Goal: Find specific page/section: Find specific page/section

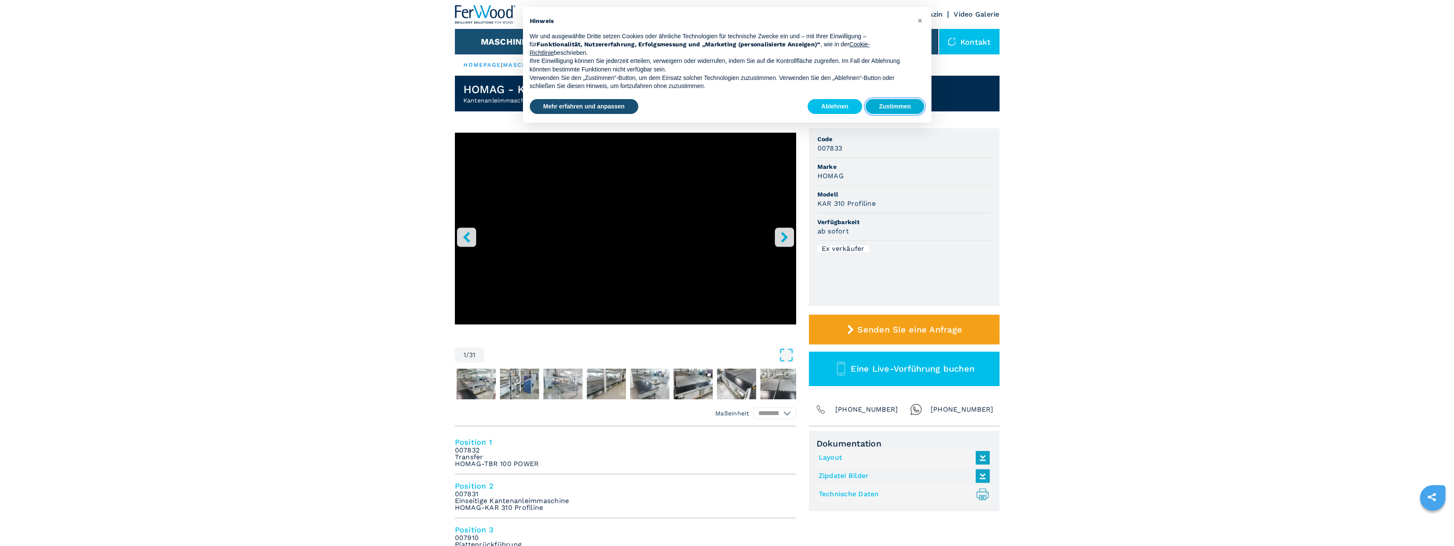
click at [877, 105] on button "Zustimmen" at bounding box center [894, 106] width 59 height 15
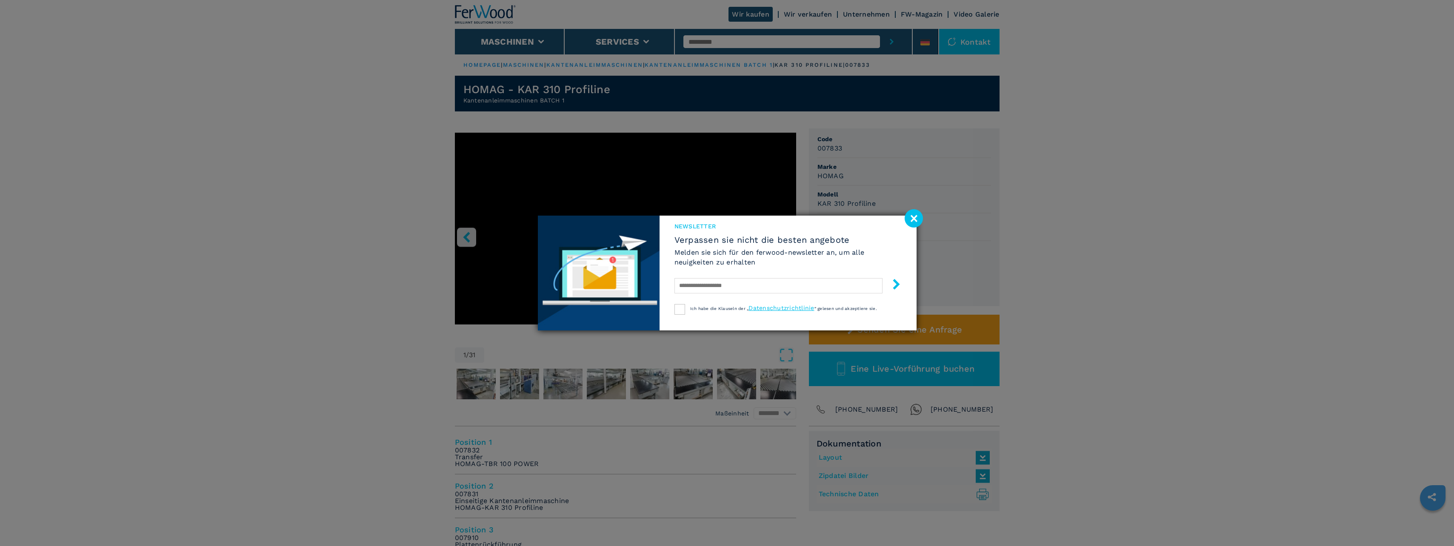
click at [908, 215] on image at bounding box center [914, 218] width 18 height 18
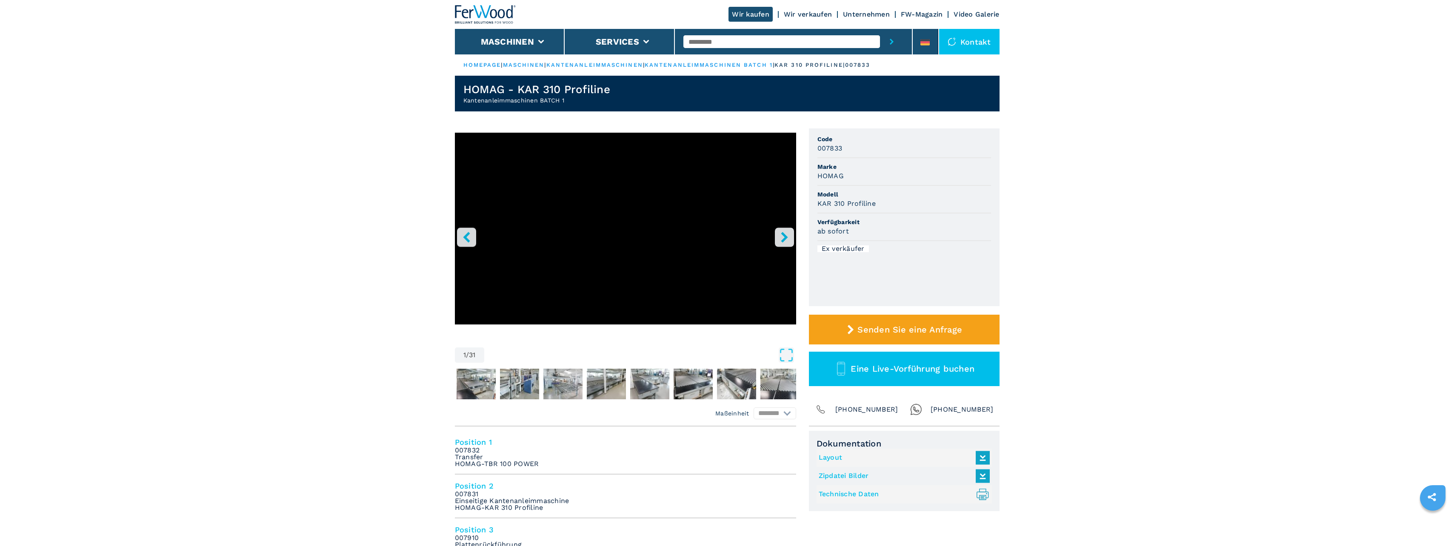
click at [785, 233] on icon "right-button" at bounding box center [784, 237] width 11 height 11
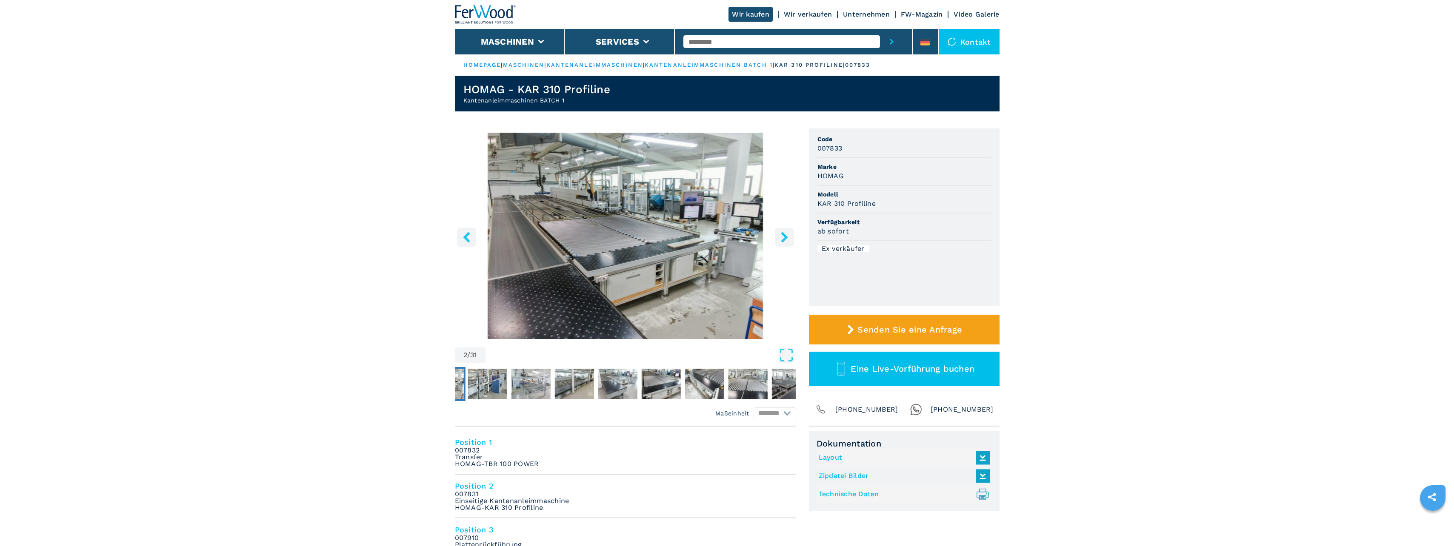
click at [785, 233] on icon "right-button" at bounding box center [784, 237] width 11 height 11
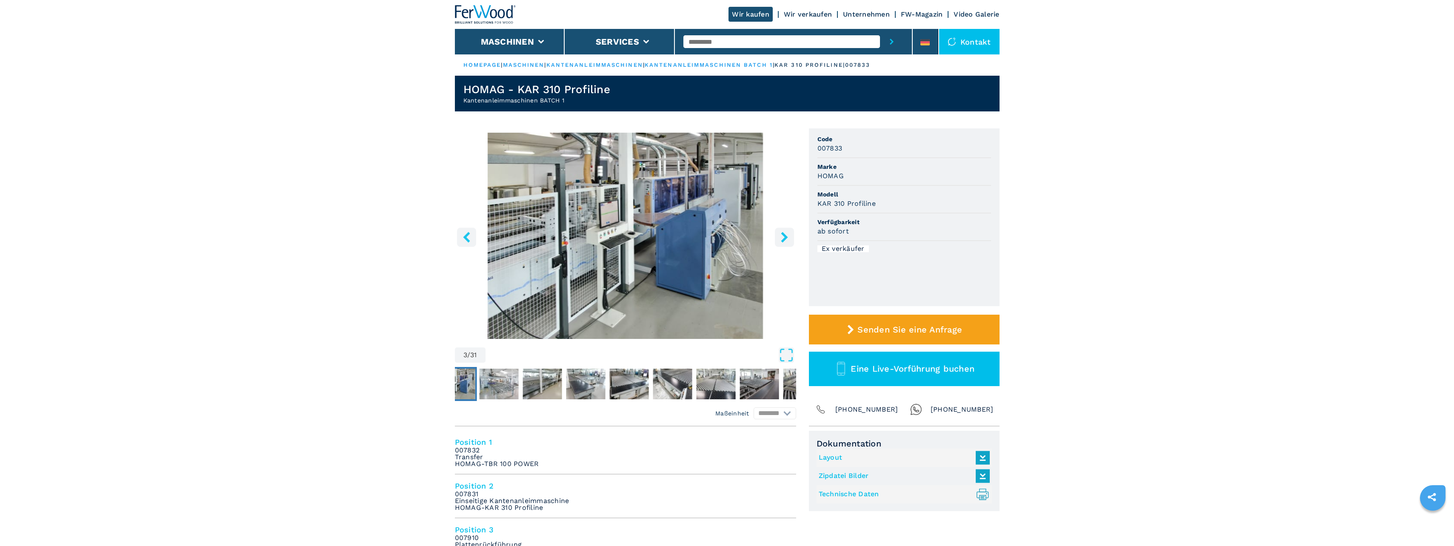
click at [785, 233] on icon "right-button" at bounding box center [784, 237] width 11 height 11
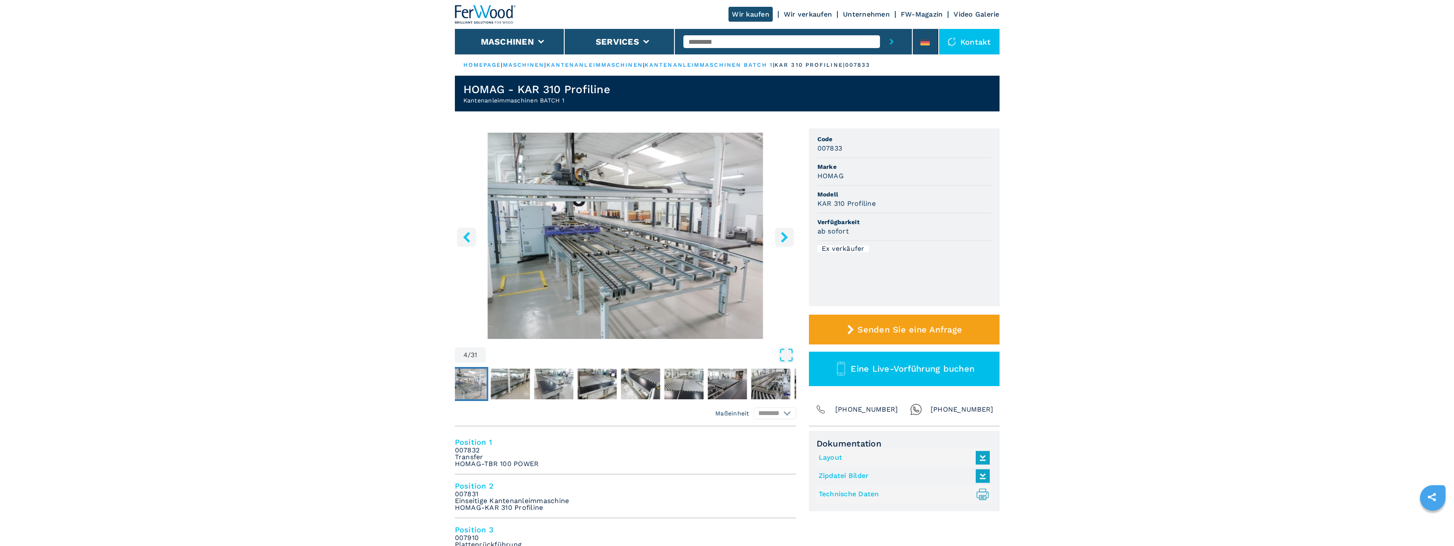
click at [785, 234] on icon "right-button" at bounding box center [784, 237] width 11 height 11
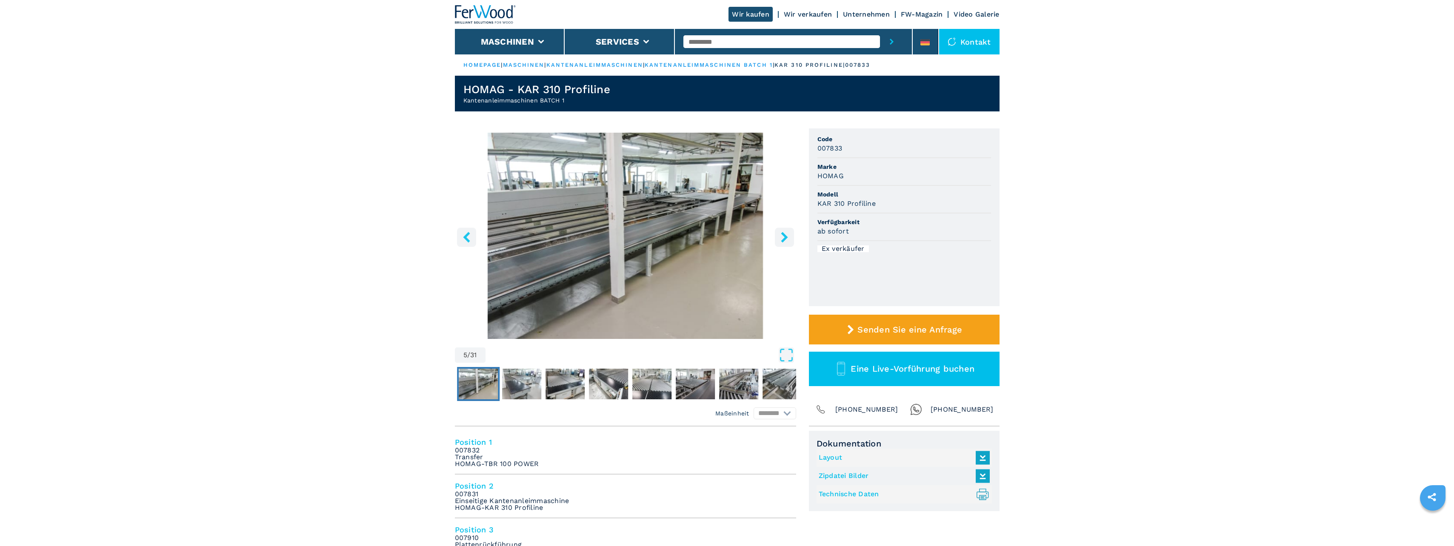
click at [785, 234] on icon "right-button" at bounding box center [784, 237] width 11 height 11
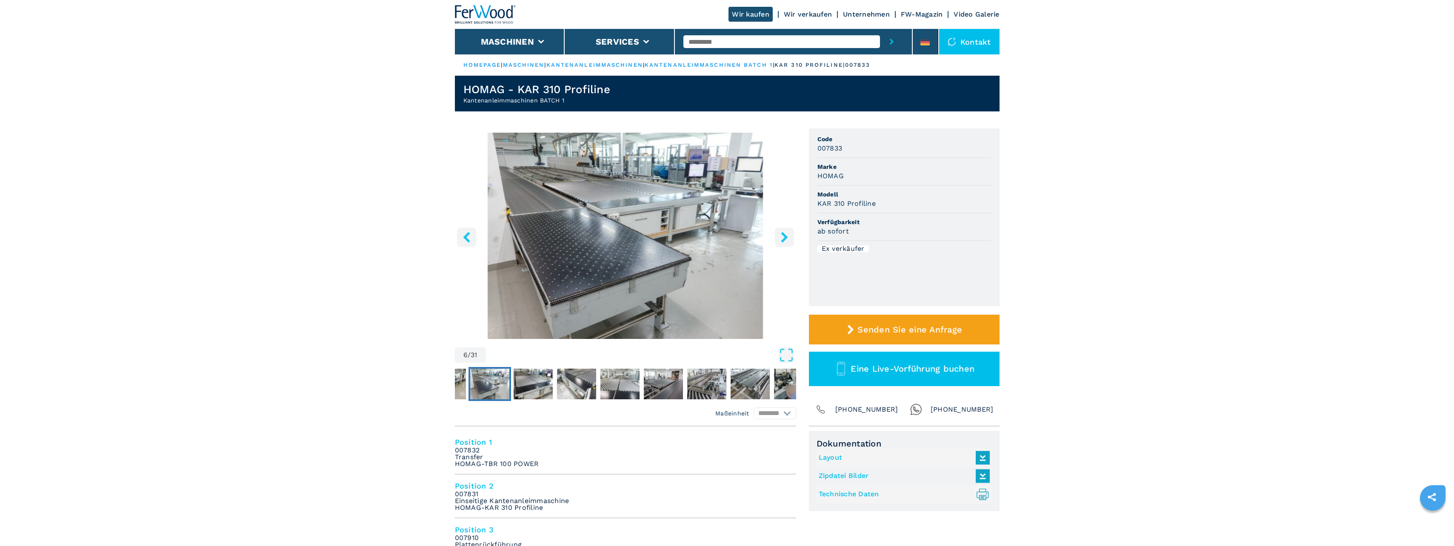
click at [785, 234] on icon "right-button" at bounding box center [784, 237] width 11 height 11
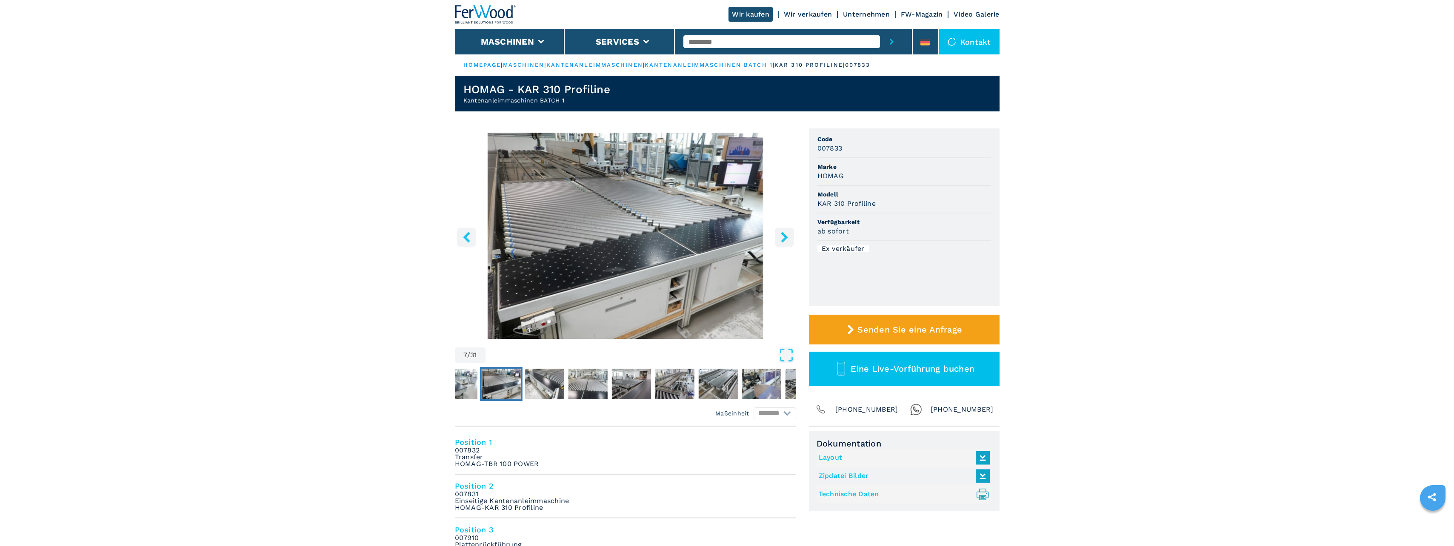
click at [785, 234] on icon "right-button" at bounding box center [784, 237] width 11 height 11
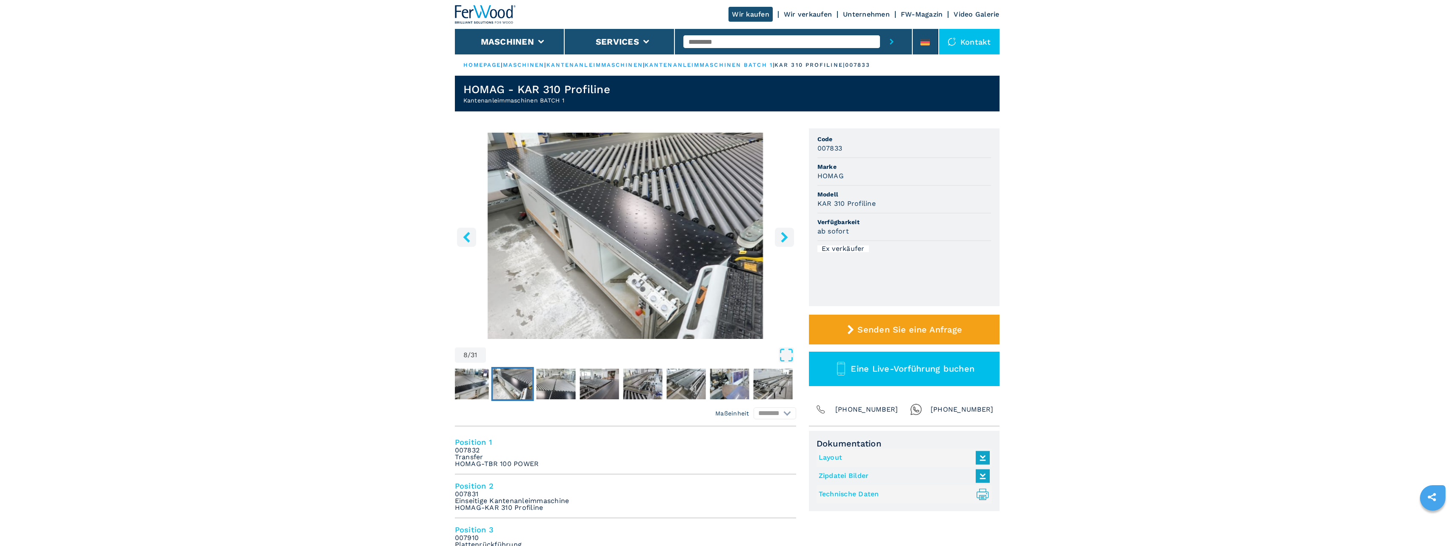
click at [785, 234] on icon "right-button" at bounding box center [784, 237] width 11 height 11
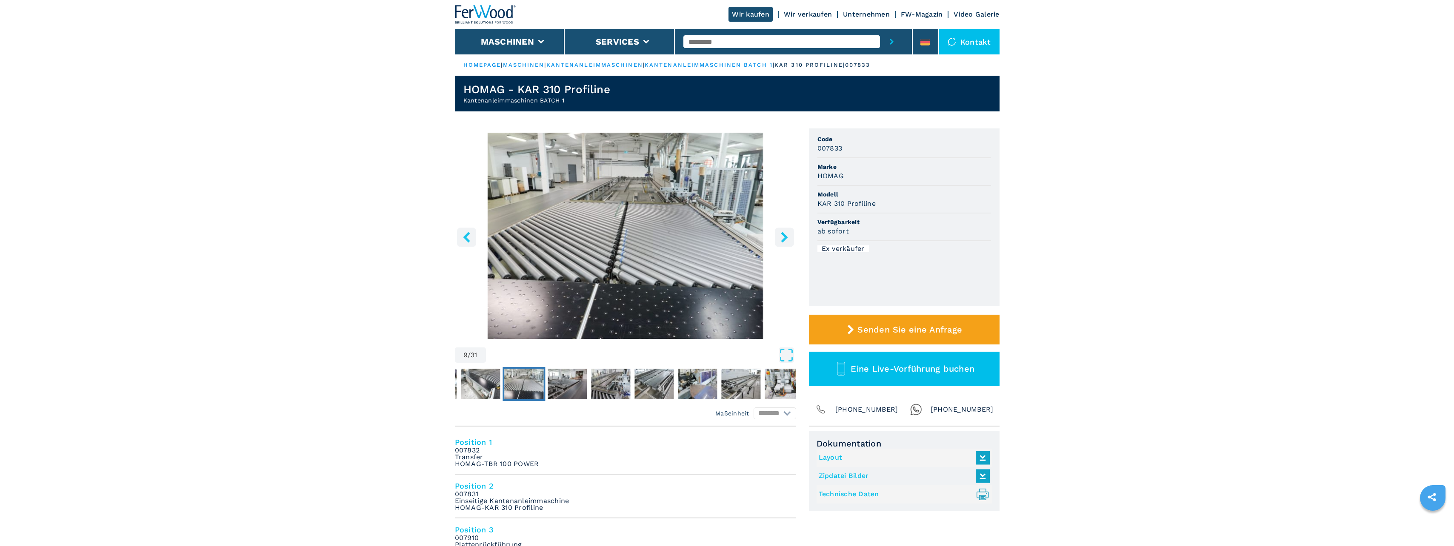
click at [785, 234] on icon "right-button" at bounding box center [784, 237] width 11 height 11
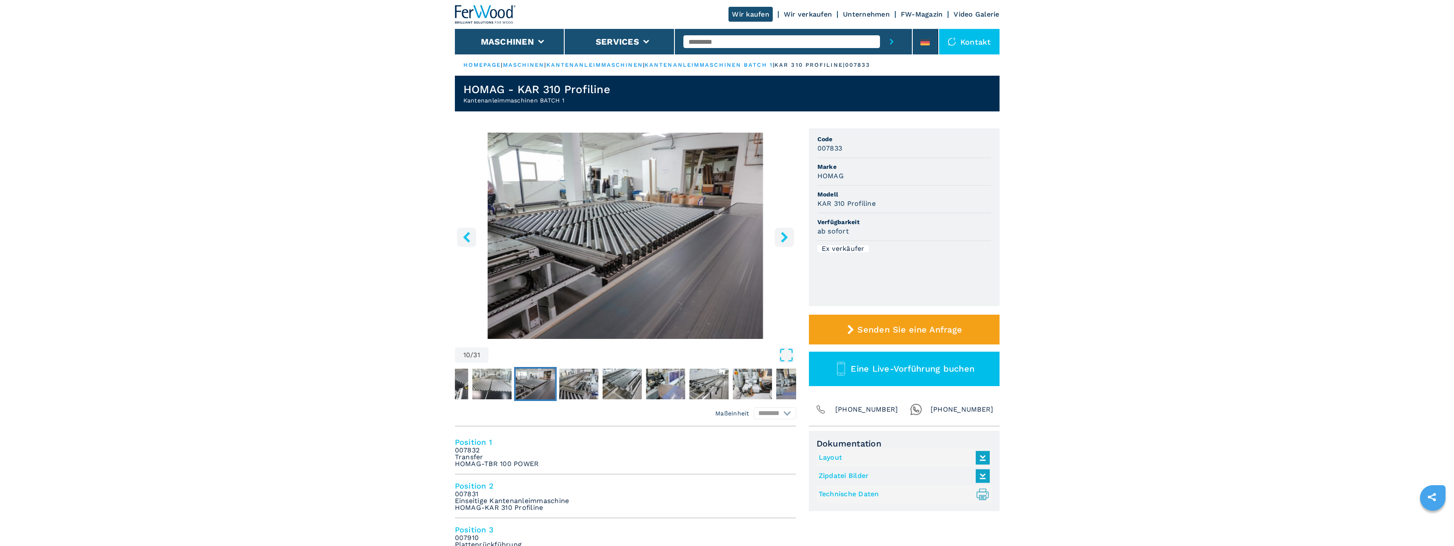
click at [785, 234] on icon "right-button" at bounding box center [784, 237] width 11 height 11
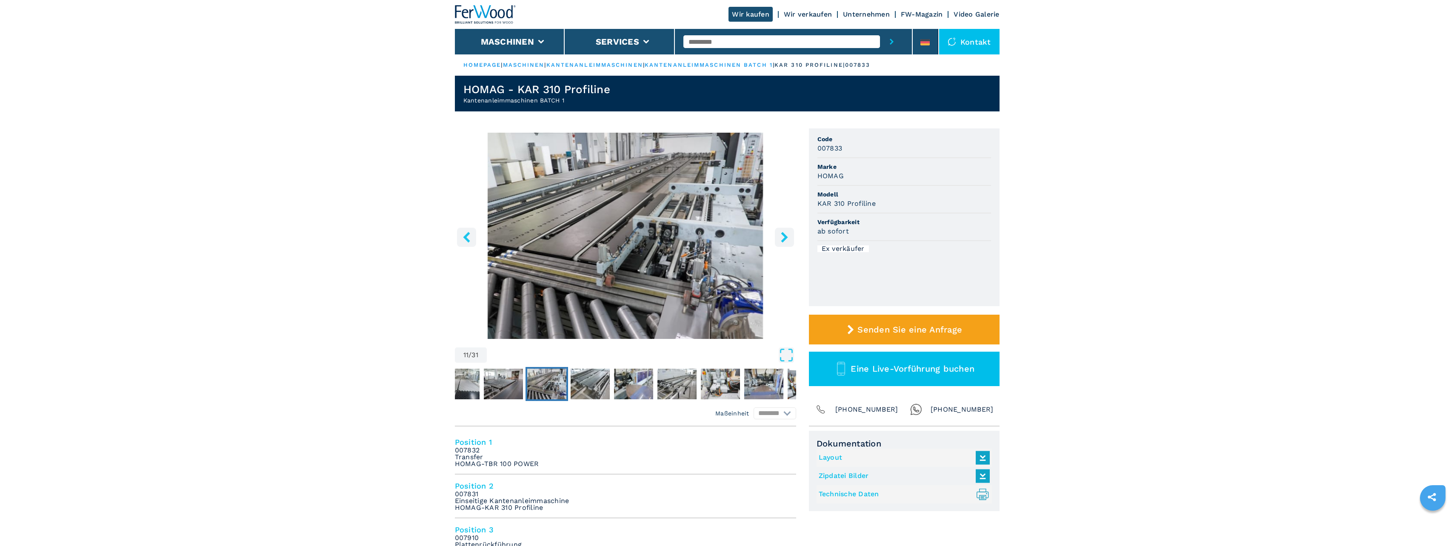
click at [785, 234] on icon "right-button" at bounding box center [784, 237] width 11 height 11
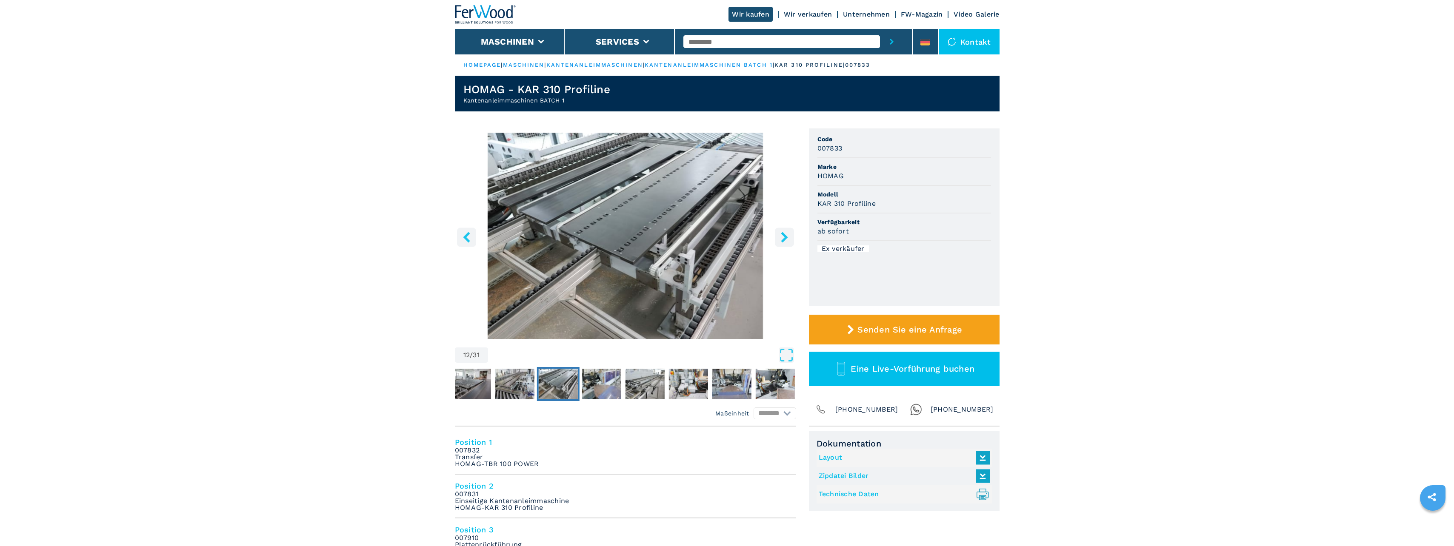
click at [785, 234] on icon "right-button" at bounding box center [784, 237] width 11 height 11
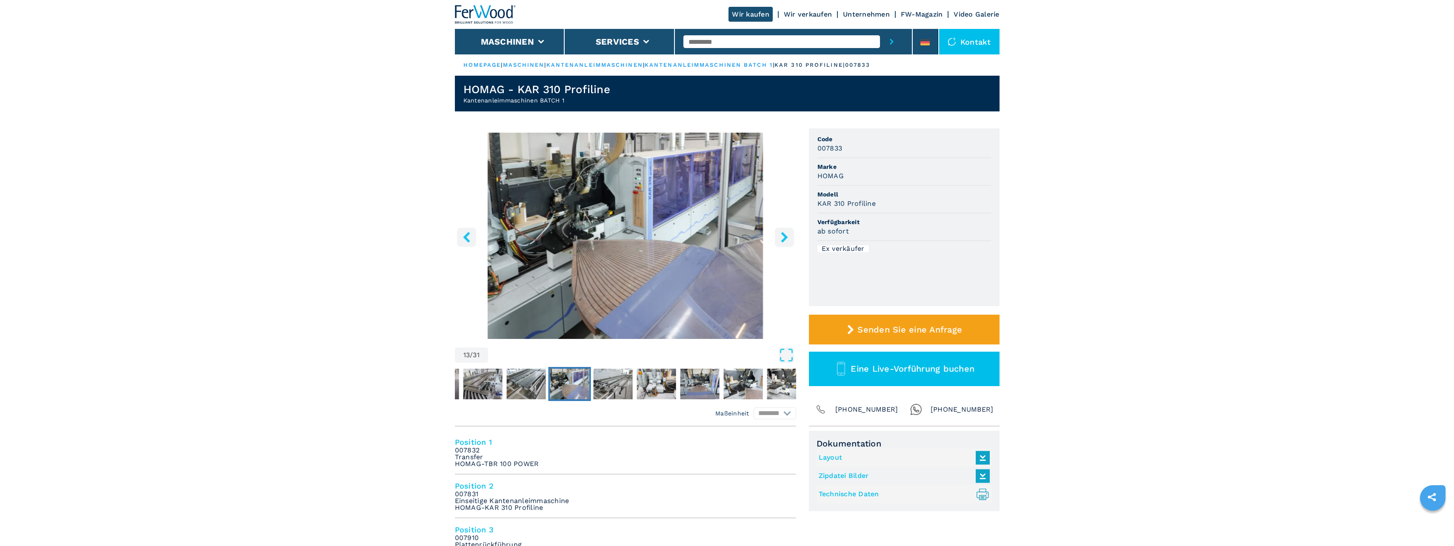
click at [785, 234] on icon "right-button" at bounding box center [784, 237] width 11 height 11
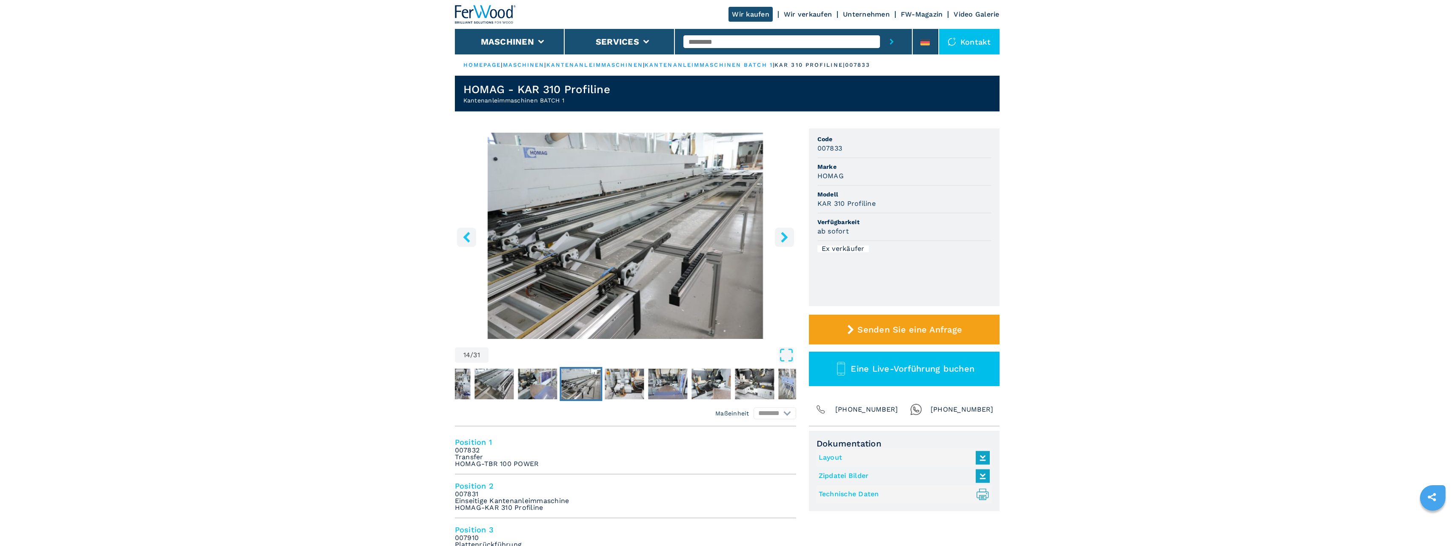
click at [785, 234] on icon "right-button" at bounding box center [784, 237] width 11 height 11
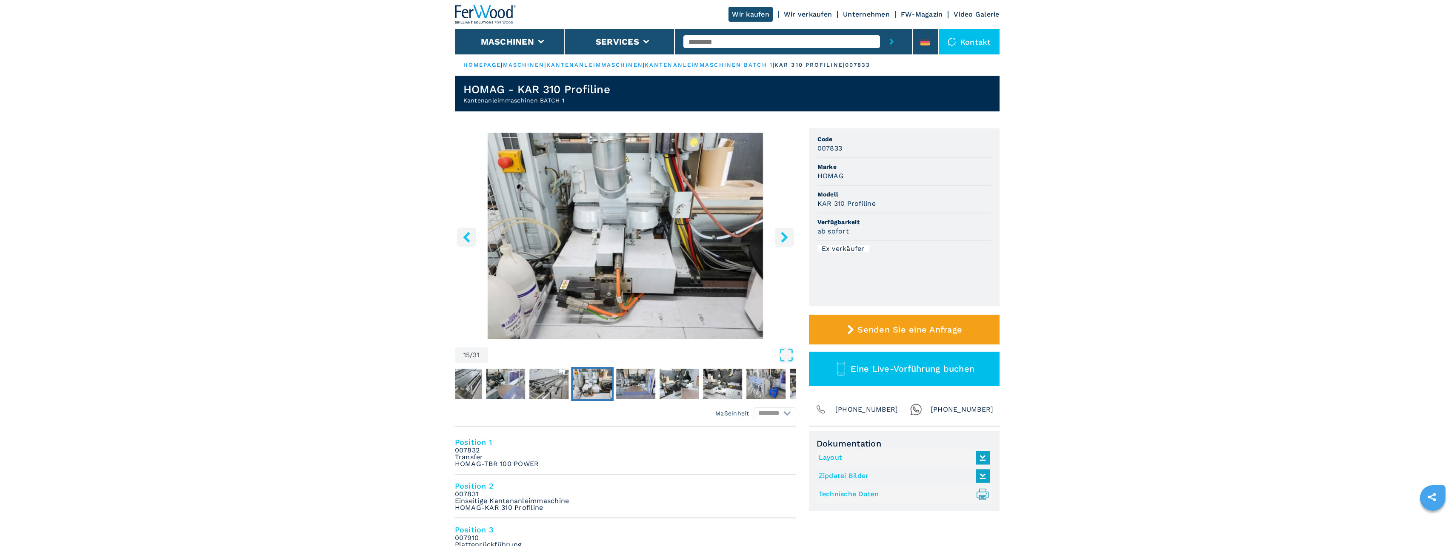
click at [785, 234] on icon "right-button" at bounding box center [784, 237] width 11 height 11
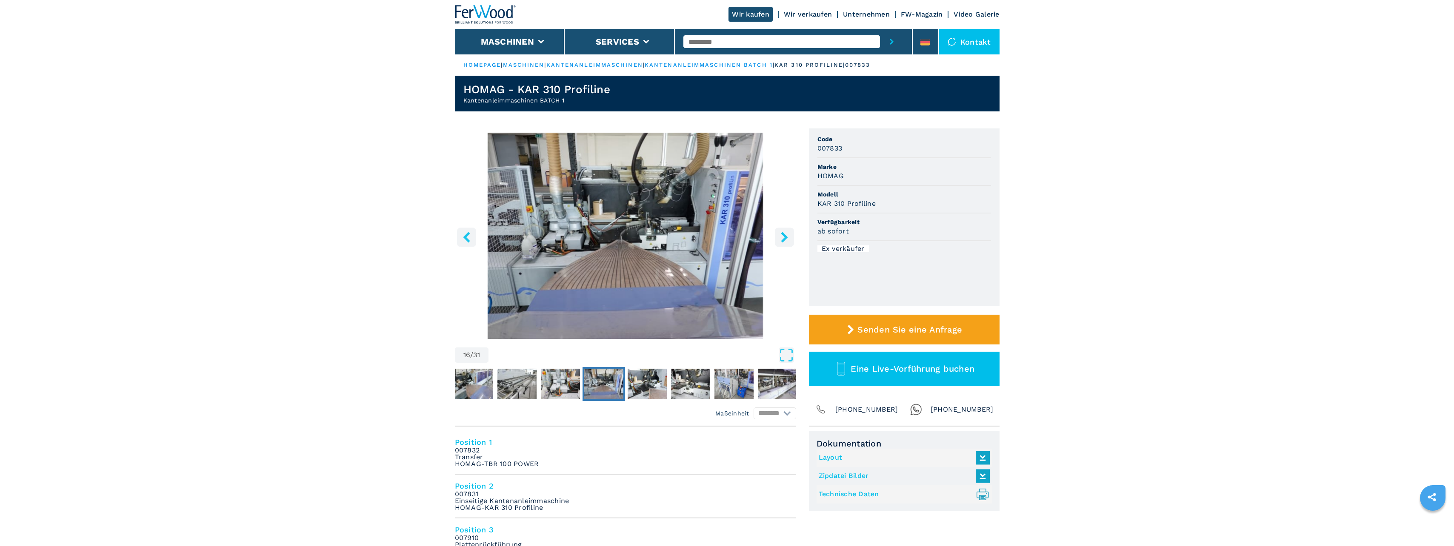
click at [785, 232] on icon "right-button" at bounding box center [784, 237] width 11 height 11
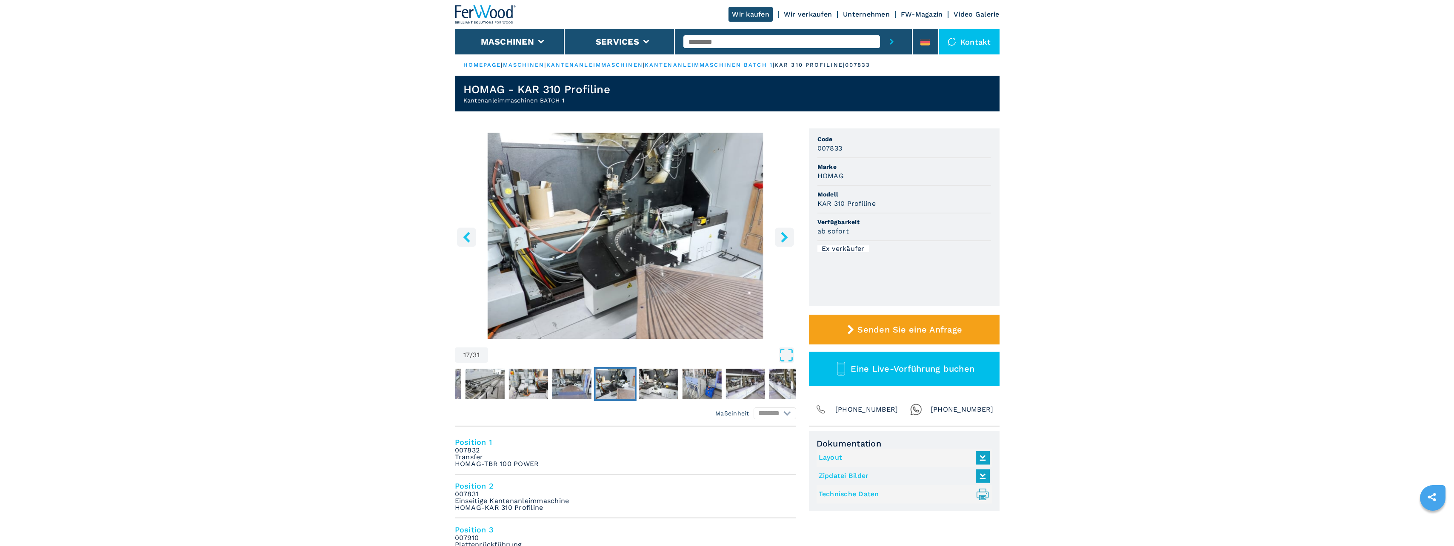
click at [785, 232] on icon "right-button" at bounding box center [784, 237] width 11 height 11
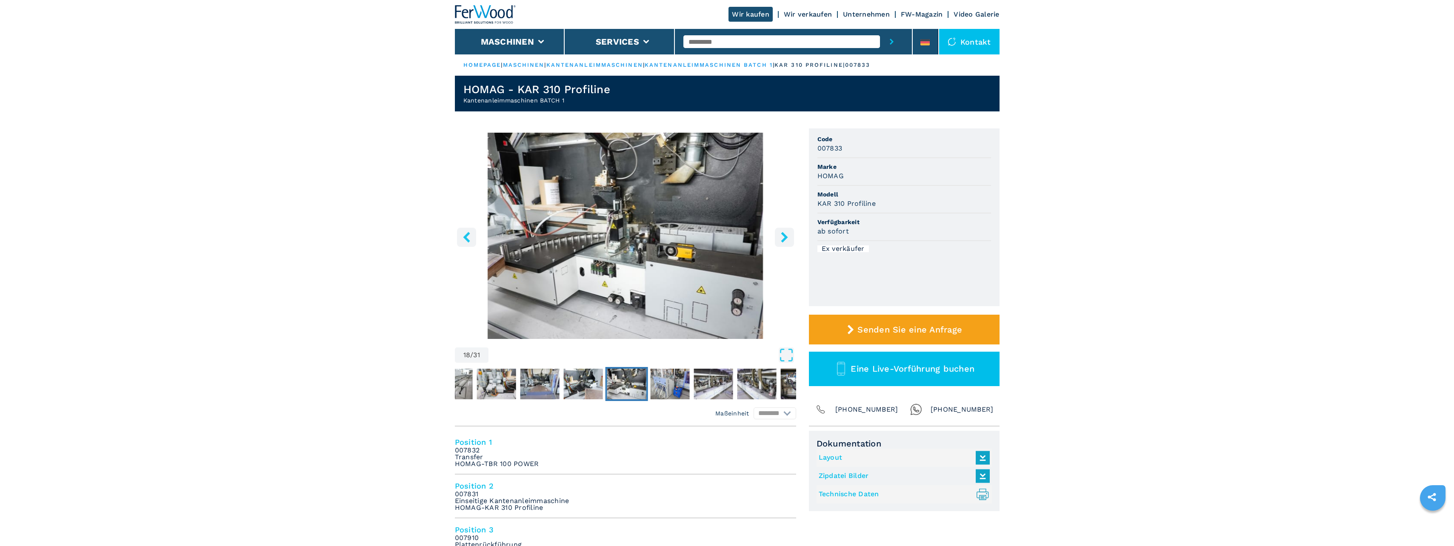
click at [785, 232] on icon "right-button" at bounding box center [784, 237] width 11 height 11
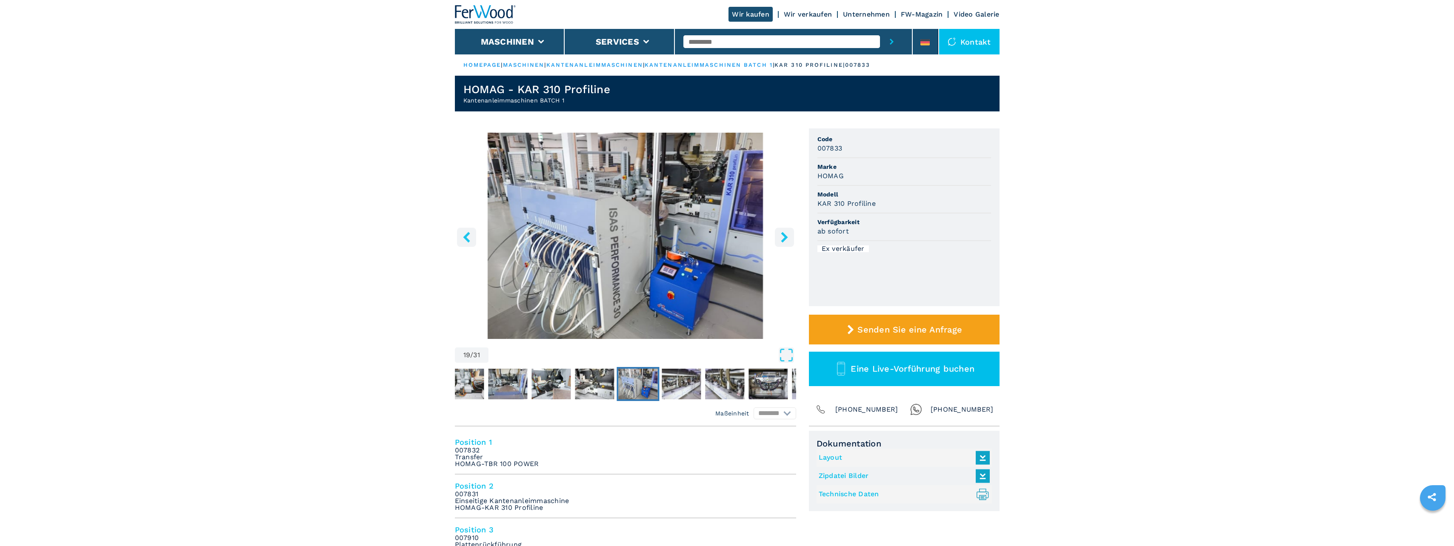
click at [785, 234] on icon "right-button" at bounding box center [784, 237] width 11 height 11
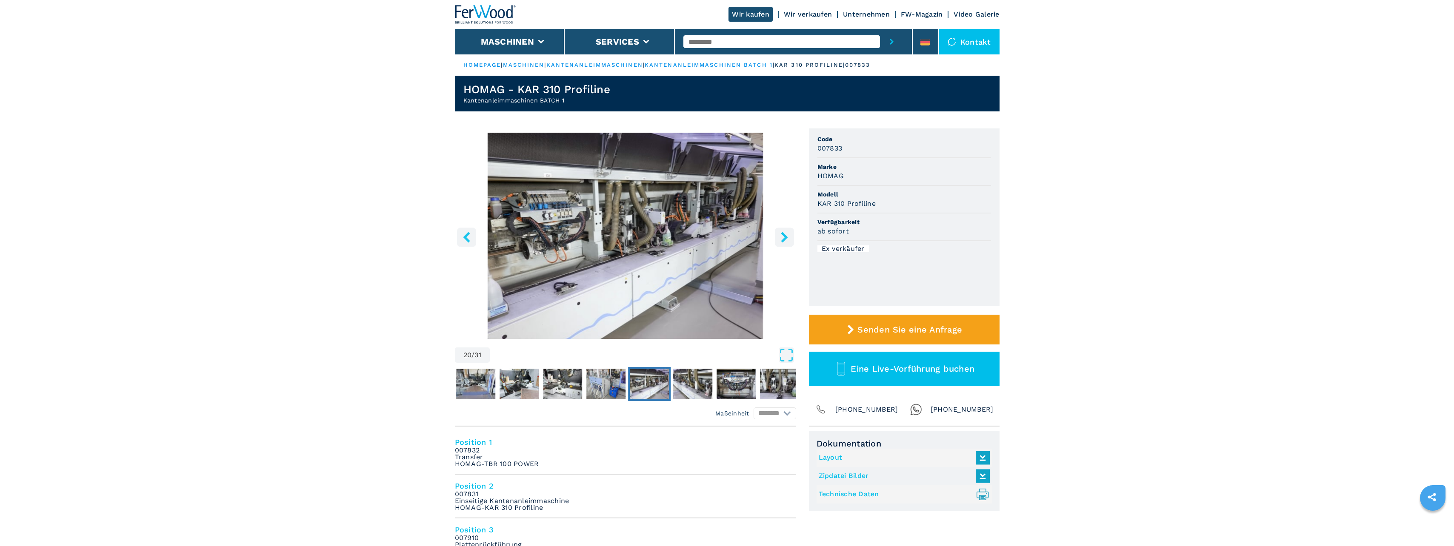
click at [784, 235] on icon "right-button" at bounding box center [784, 237] width 7 height 11
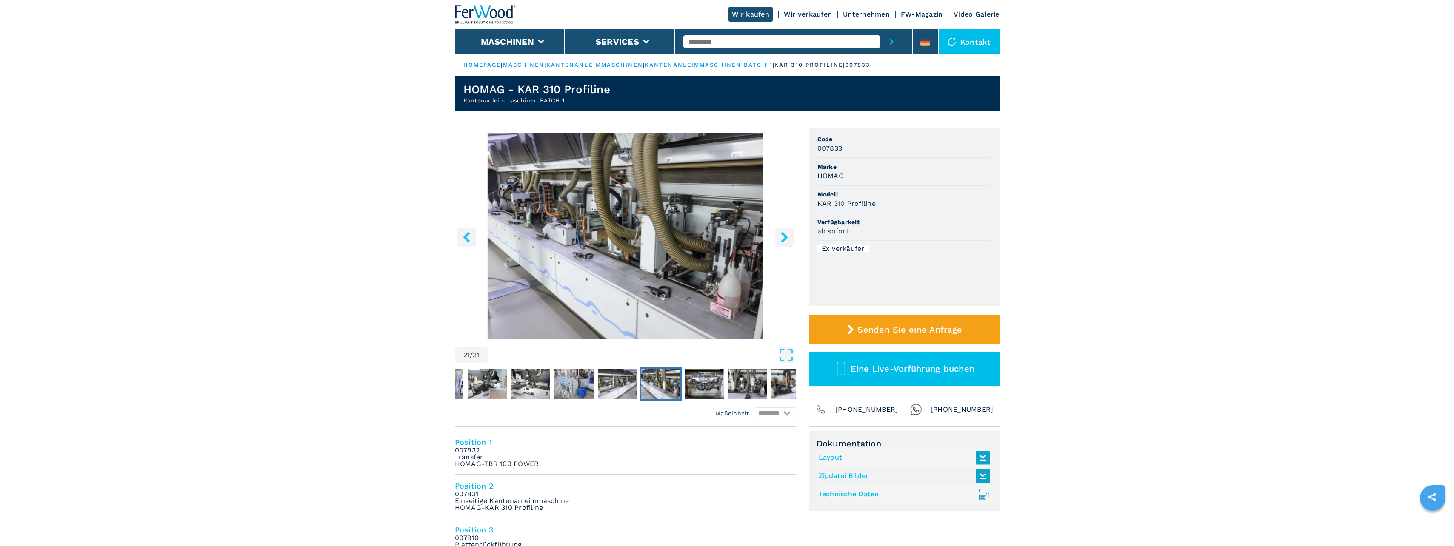
click at [784, 235] on icon "right-button" at bounding box center [784, 237] width 7 height 11
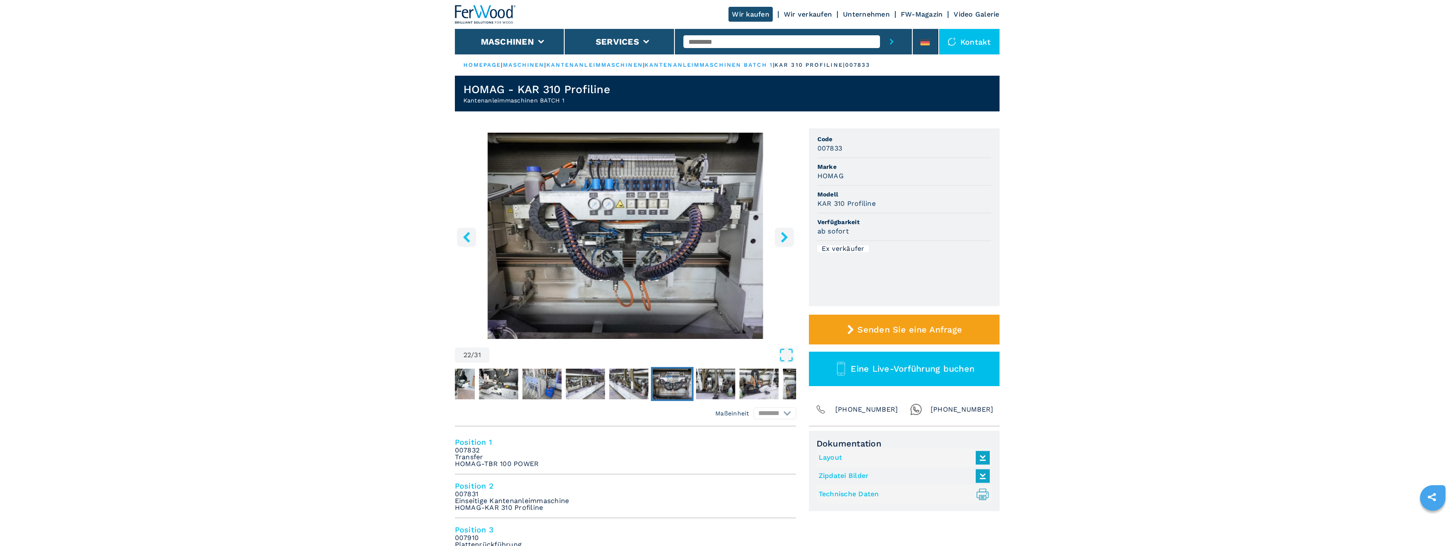
click at [784, 235] on icon "right-button" at bounding box center [784, 237] width 7 height 11
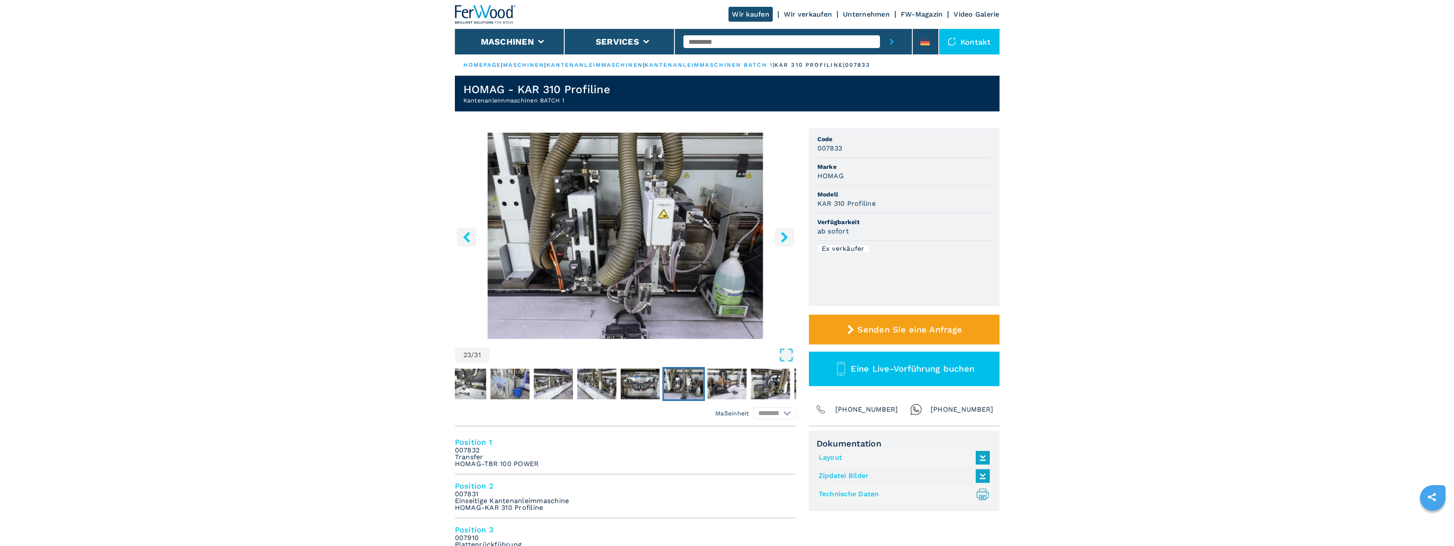
click at [784, 235] on icon "right-button" at bounding box center [784, 237] width 7 height 11
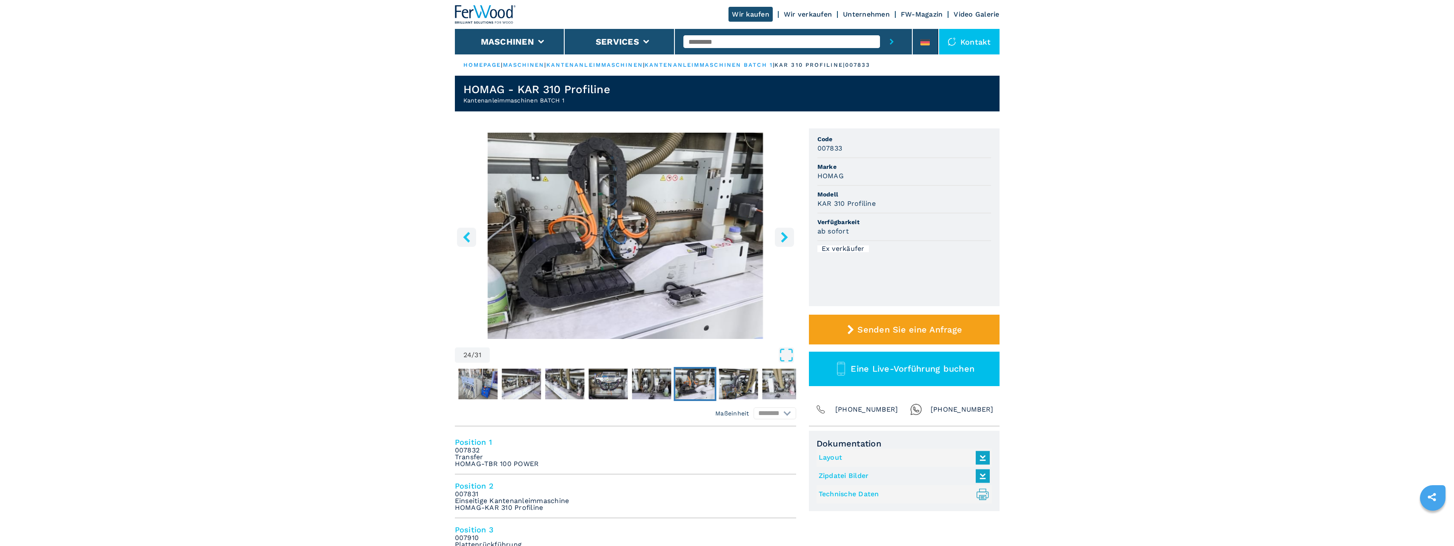
click at [784, 235] on icon "right-button" at bounding box center [784, 237] width 7 height 11
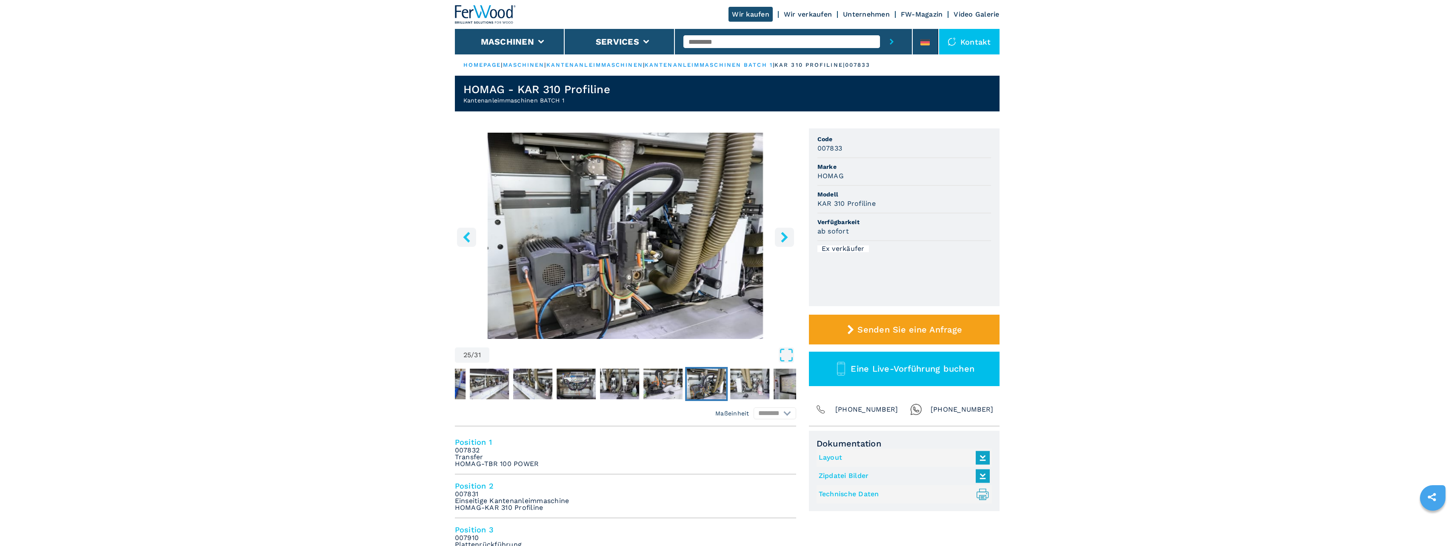
click at [784, 235] on icon "right-button" at bounding box center [784, 237] width 7 height 11
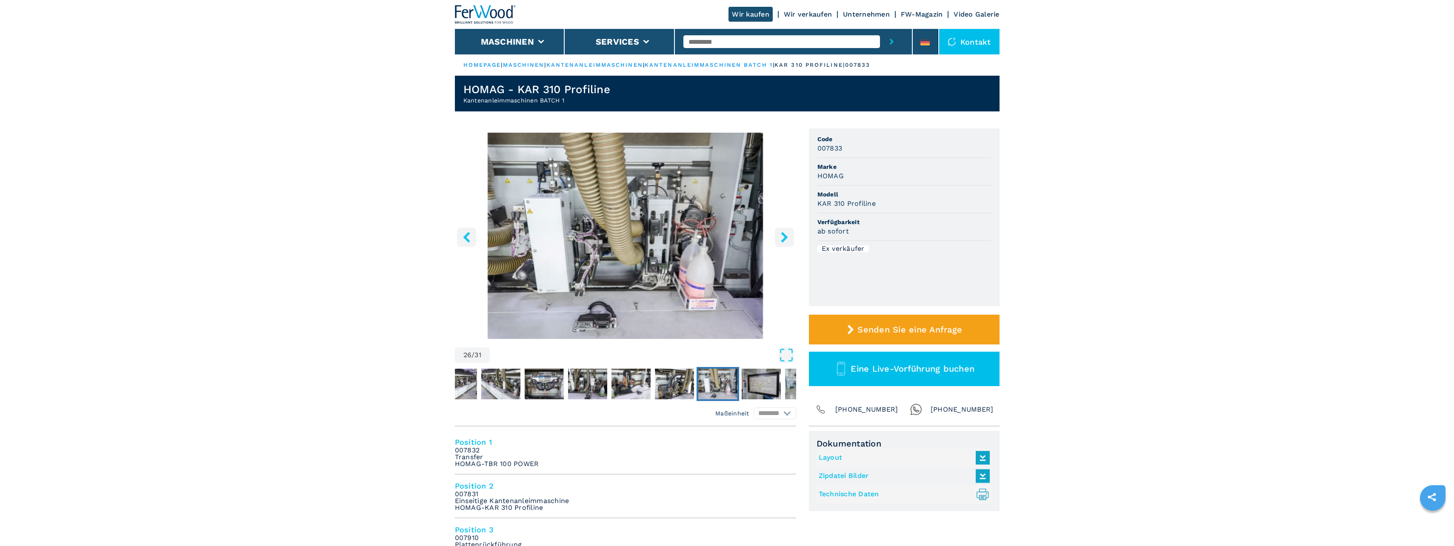
click at [784, 235] on icon "right-button" at bounding box center [784, 237] width 7 height 11
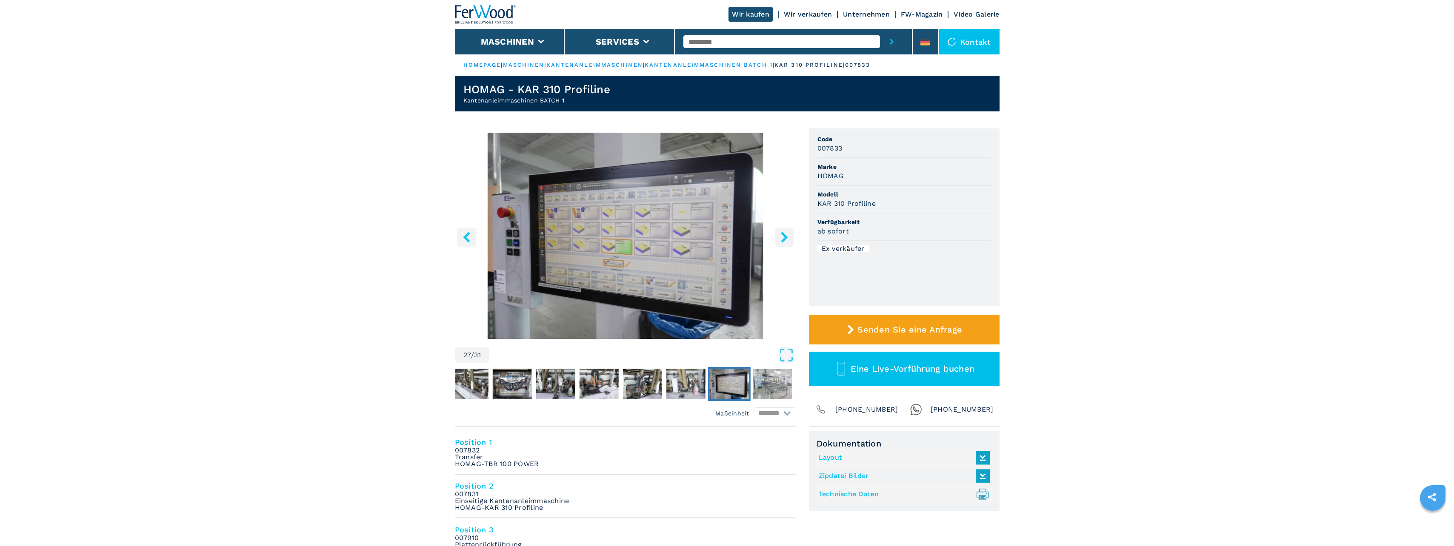
click at [784, 235] on icon "right-button" at bounding box center [784, 237] width 7 height 11
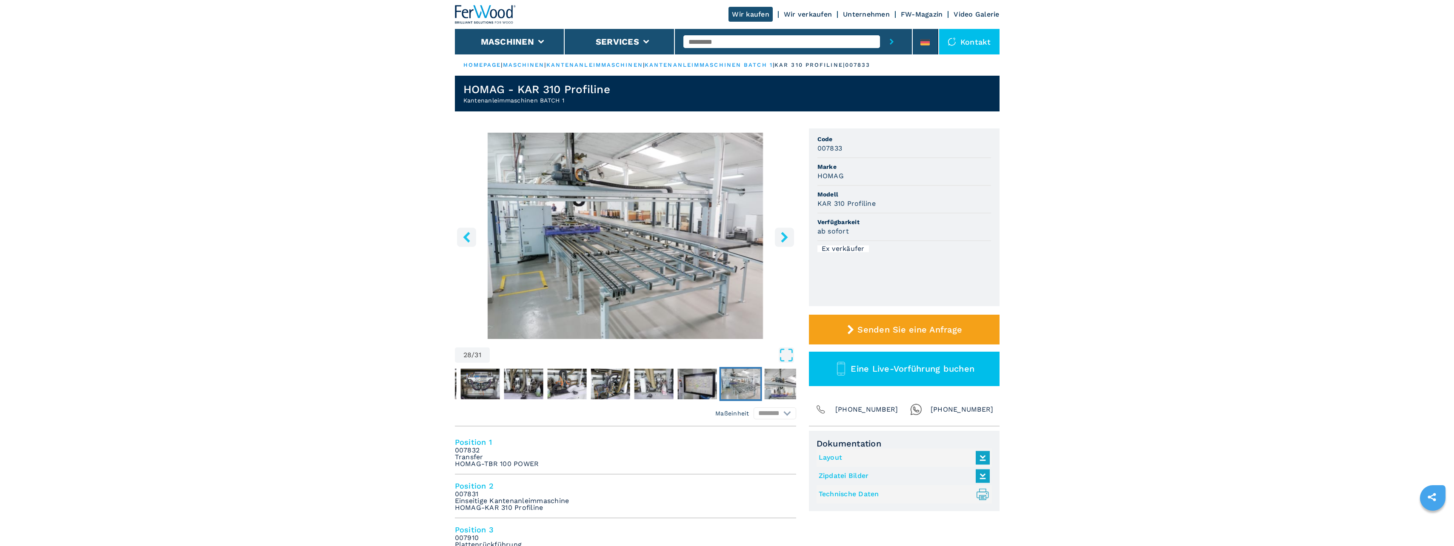
click at [784, 235] on icon "right-button" at bounding box center [784, 237] width 7 height 11
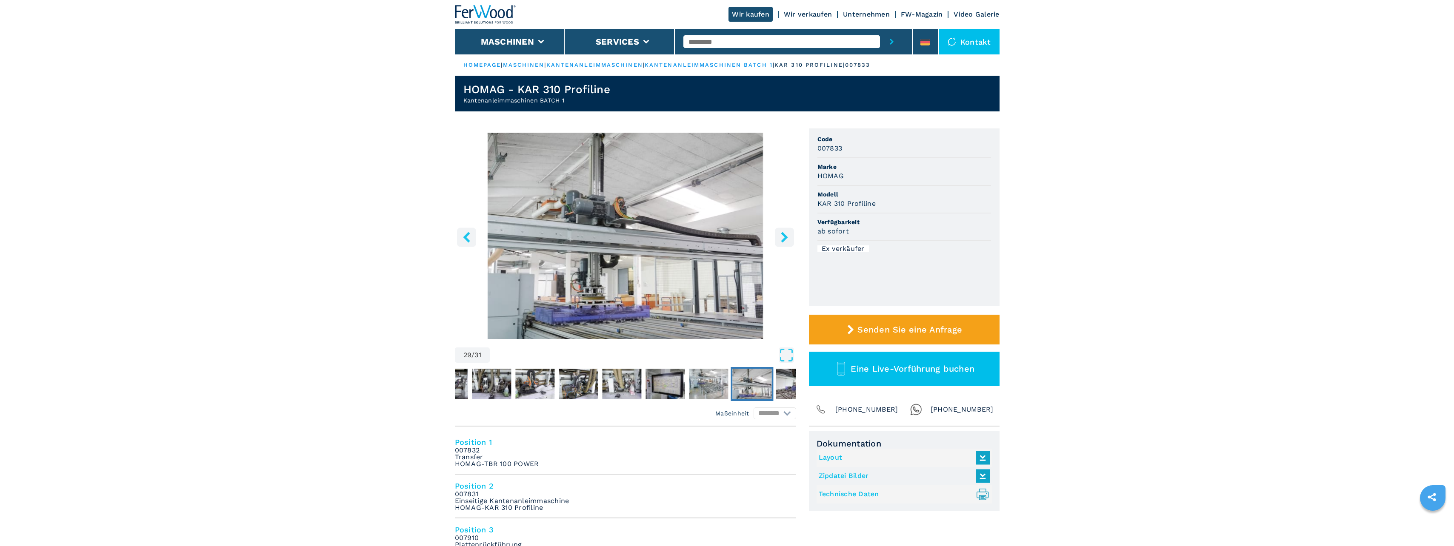
click at [784, 235] on icon "right-button" at bounding box center [784, 237] width 7 height 11
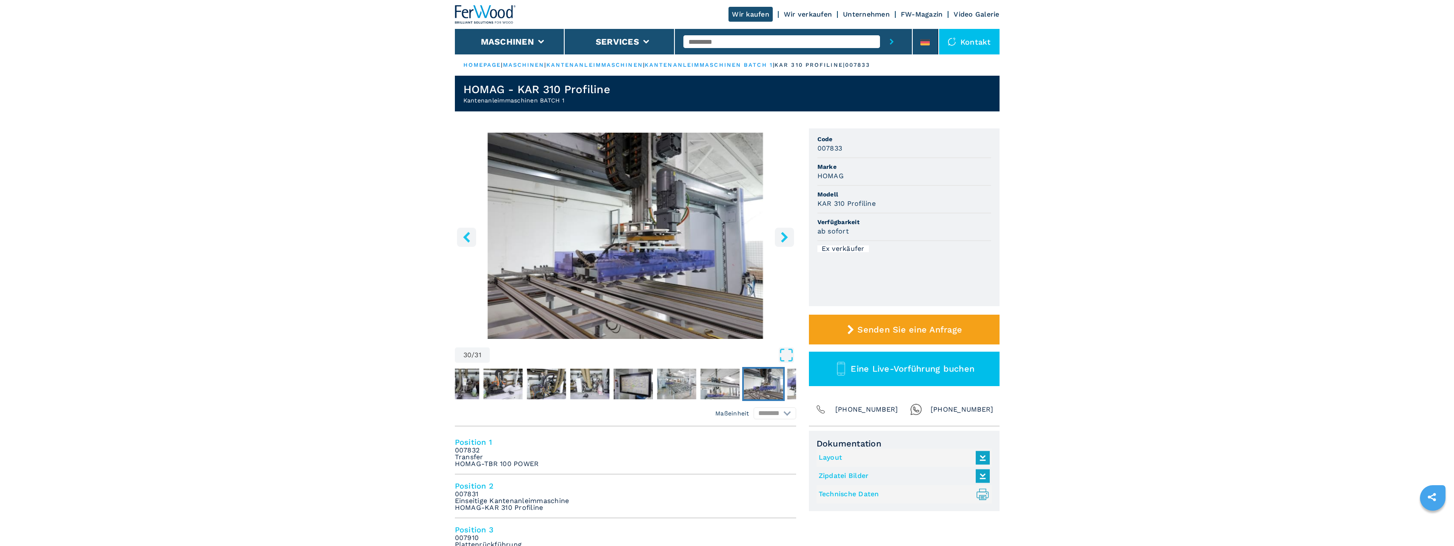
click at [784, 235] on icon "right-button" at bounding box center [784, 237] width 7 height 11
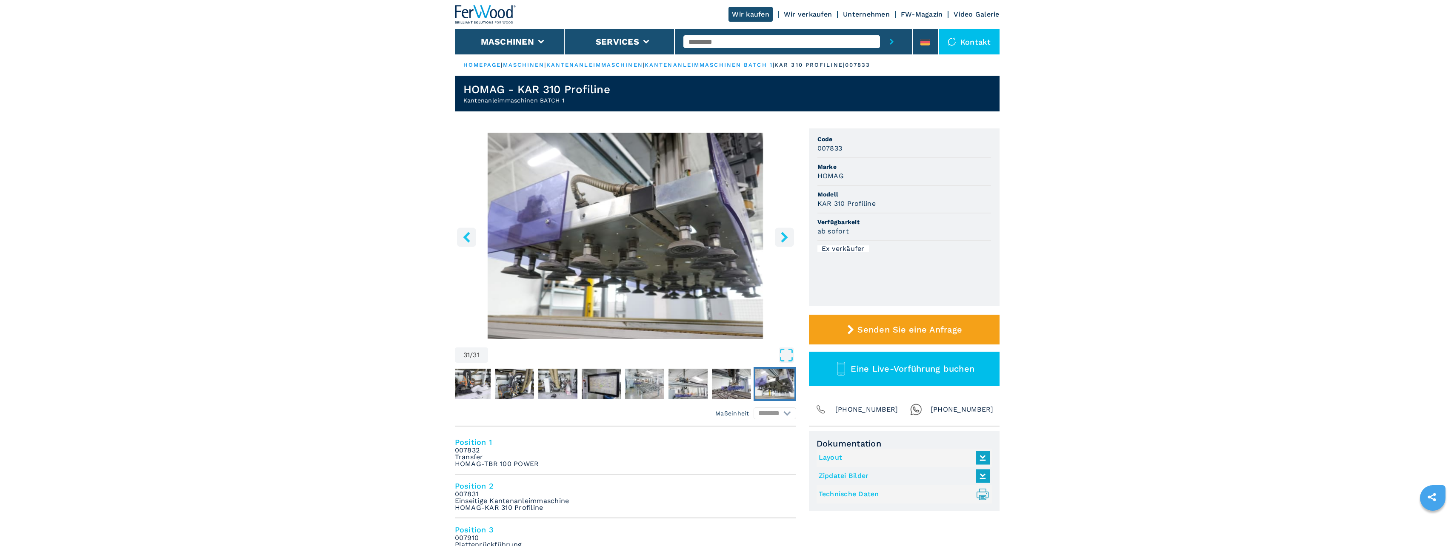
click at [784, 235] on icon "right-button" at bounding box center [784, 237] width 7 height 11
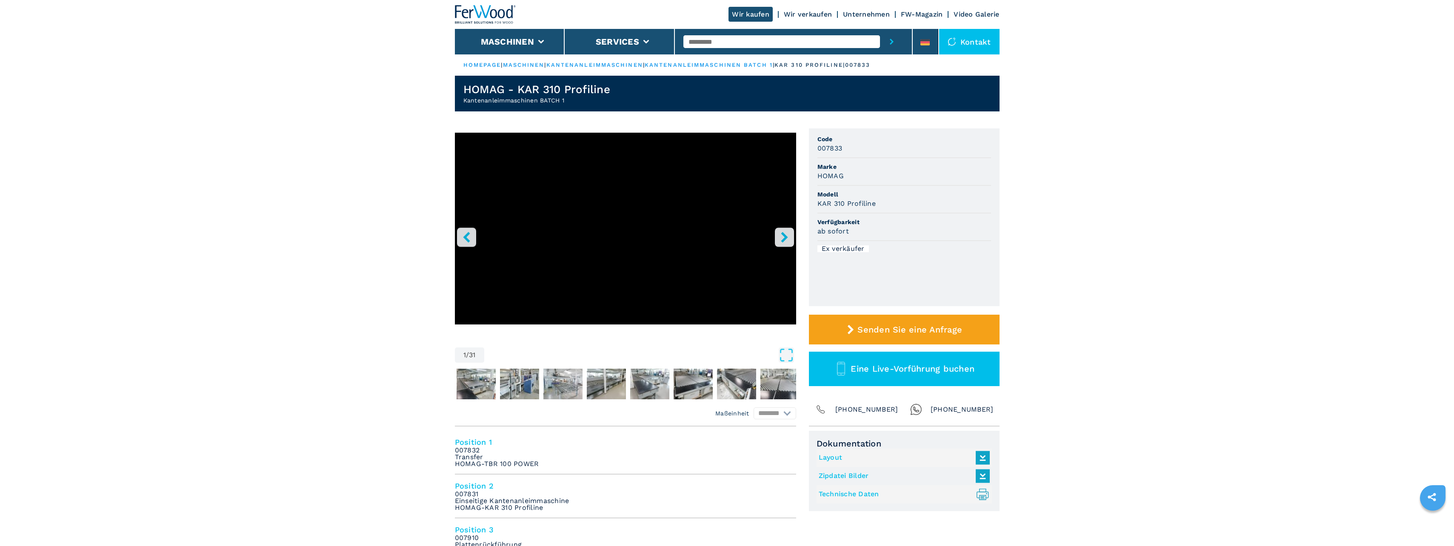
click at [784, 235] on icon "right-button" at bounding box center [784, 237] width 7 height 11
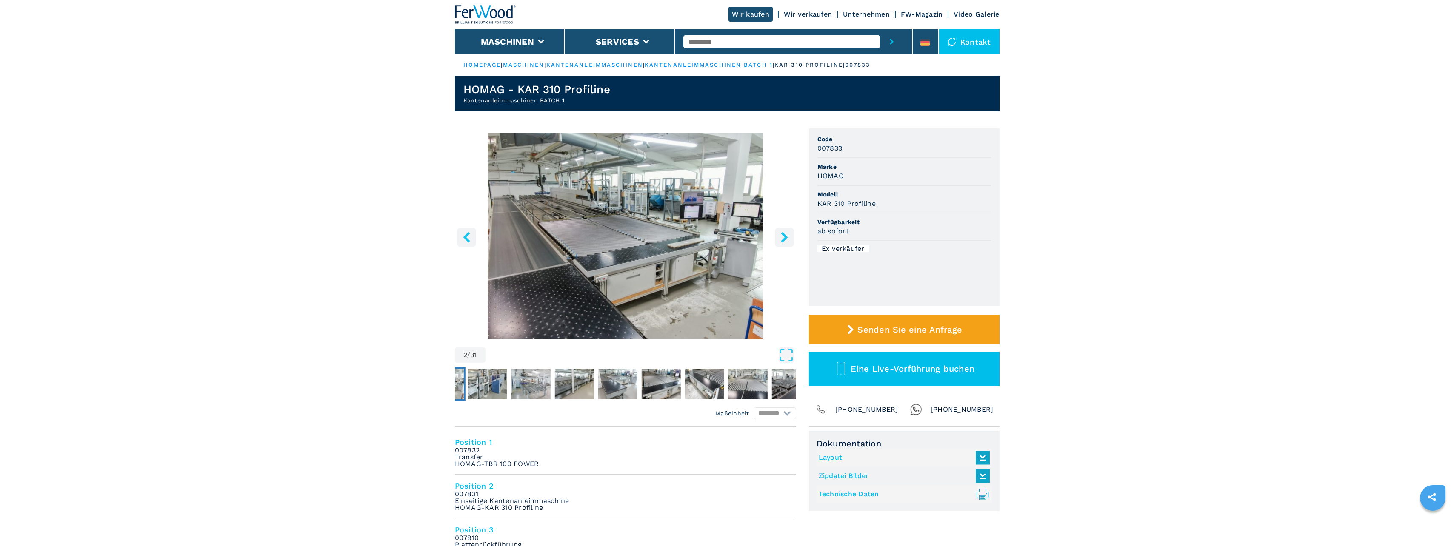
click at [784, 235] on icon "right-button" at bounding box center [784, 237] width 7 height 11
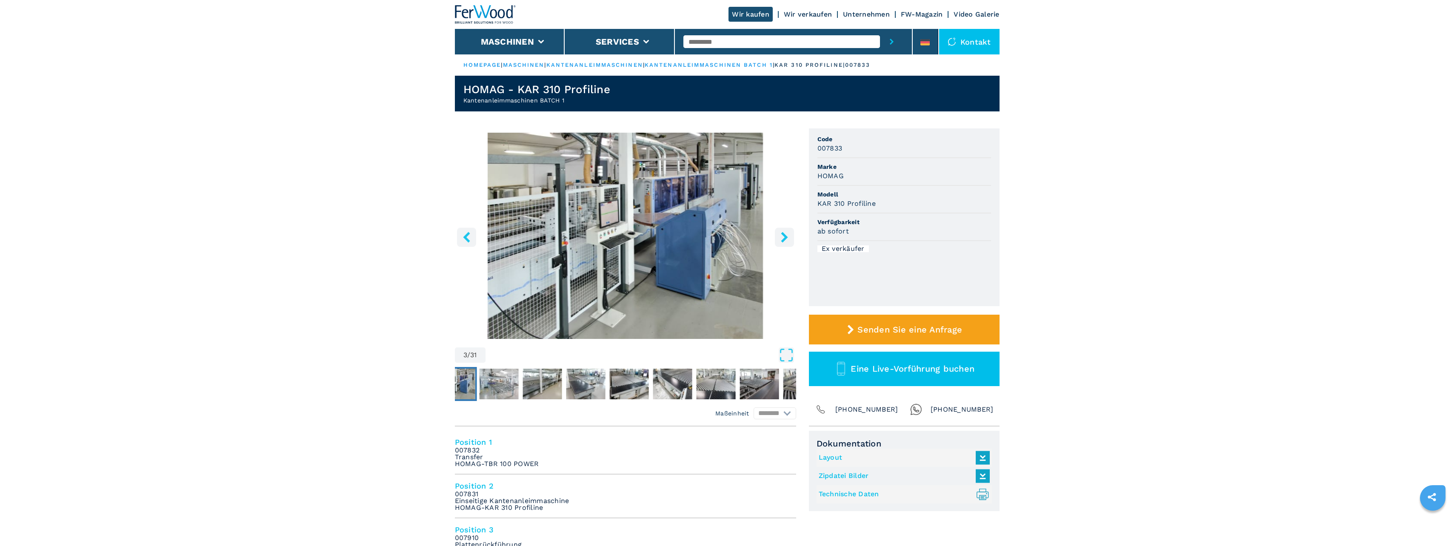
click at [784, 235] on icon "right-button" at bounding box center [784, 237] width 7 height 11
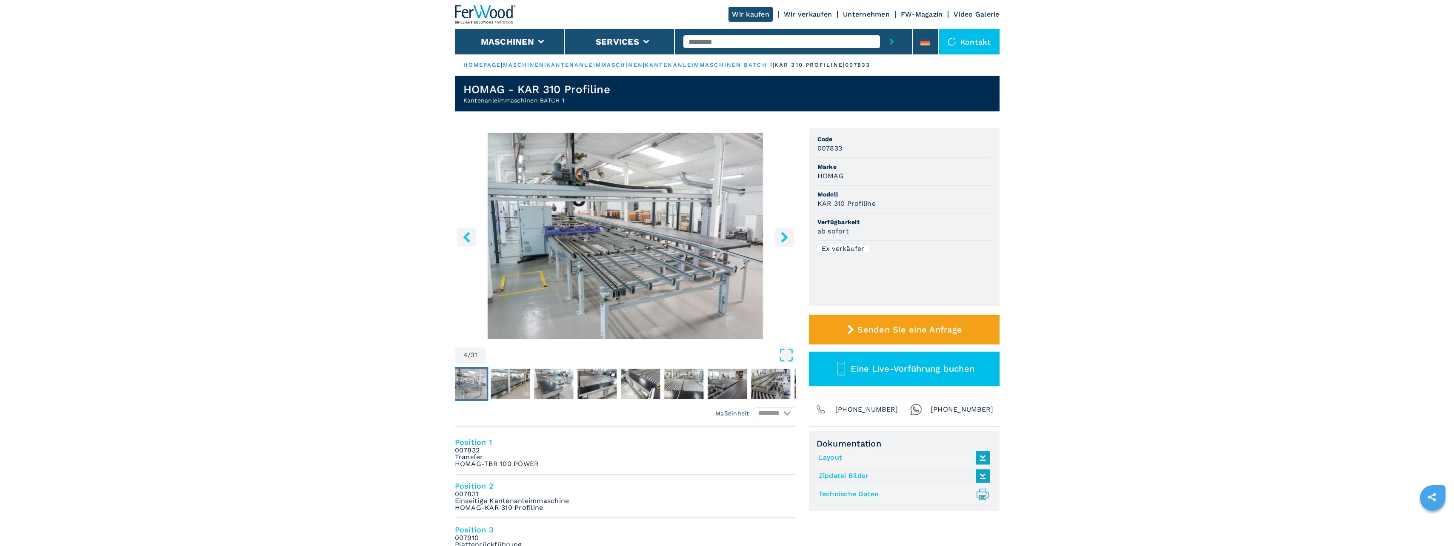
click at [784, 235] on icon "right-button" at bounding box center [784, 237] width 7 height 11
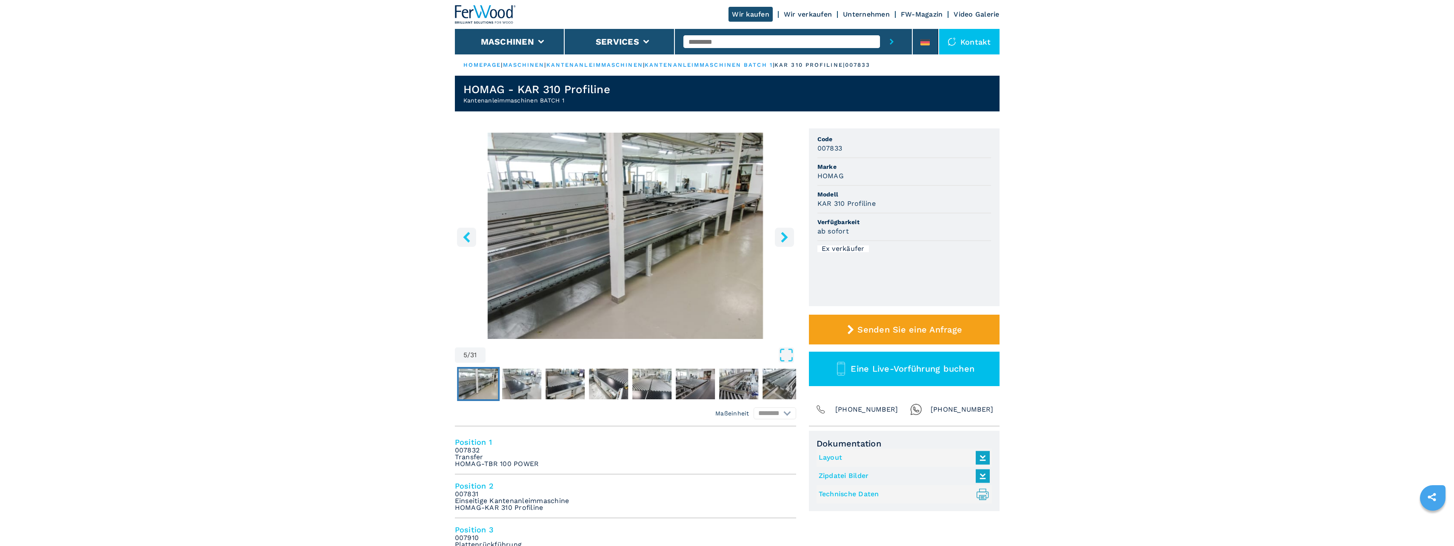
click at [784, 235] on icon "right-button" at bounding box center [784, 237] width 7 height 11
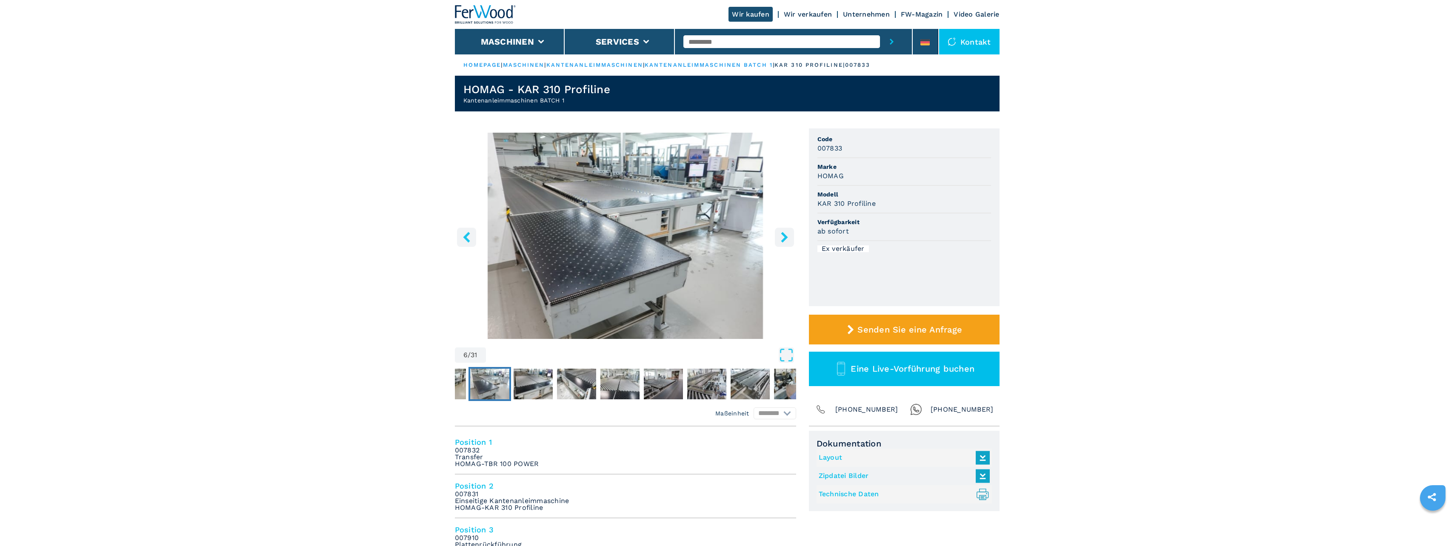
click at [784, 235] on icon "right-button" at bounding box center [784, 237] width 7 height 11
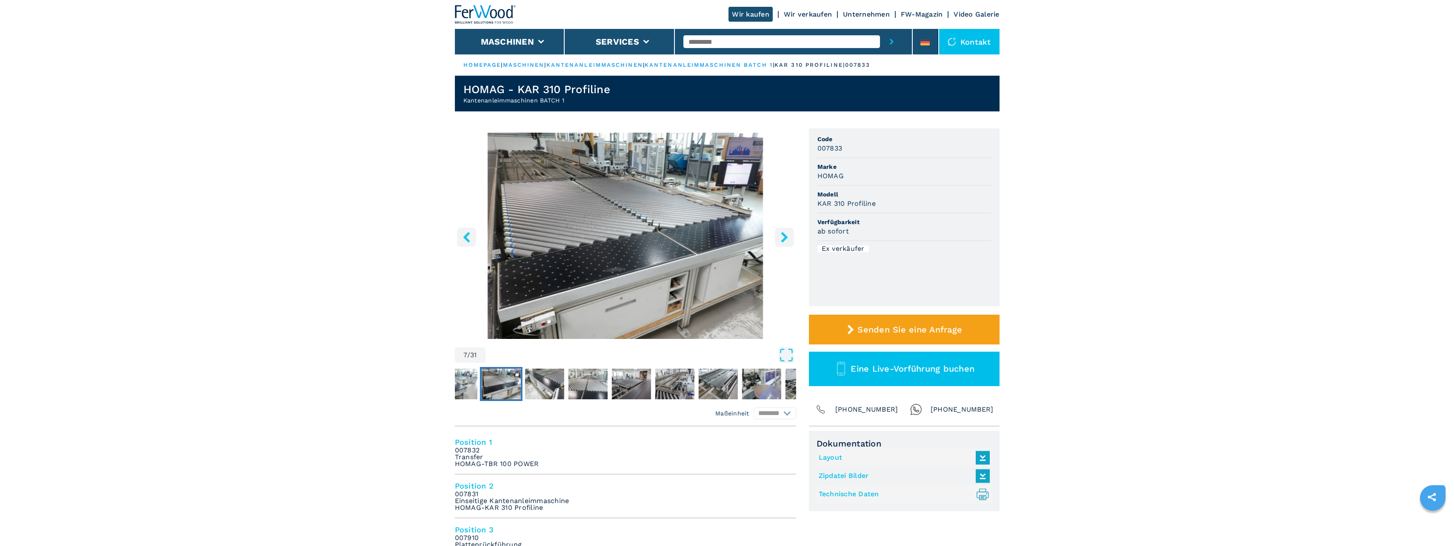
click at [784, 235] on icon "right-button" at bounding box center [784, 237] width 7 height 11
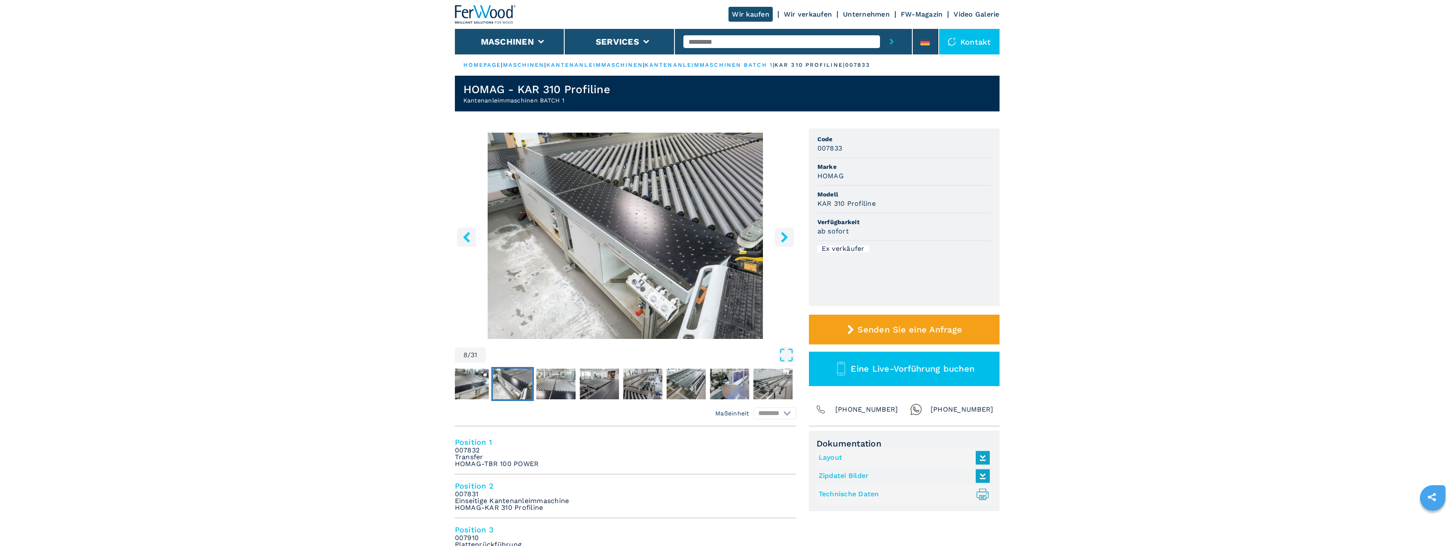
click at [784, 235] on icon "right-button" at bounding box center [784, 237] width 7 height 11
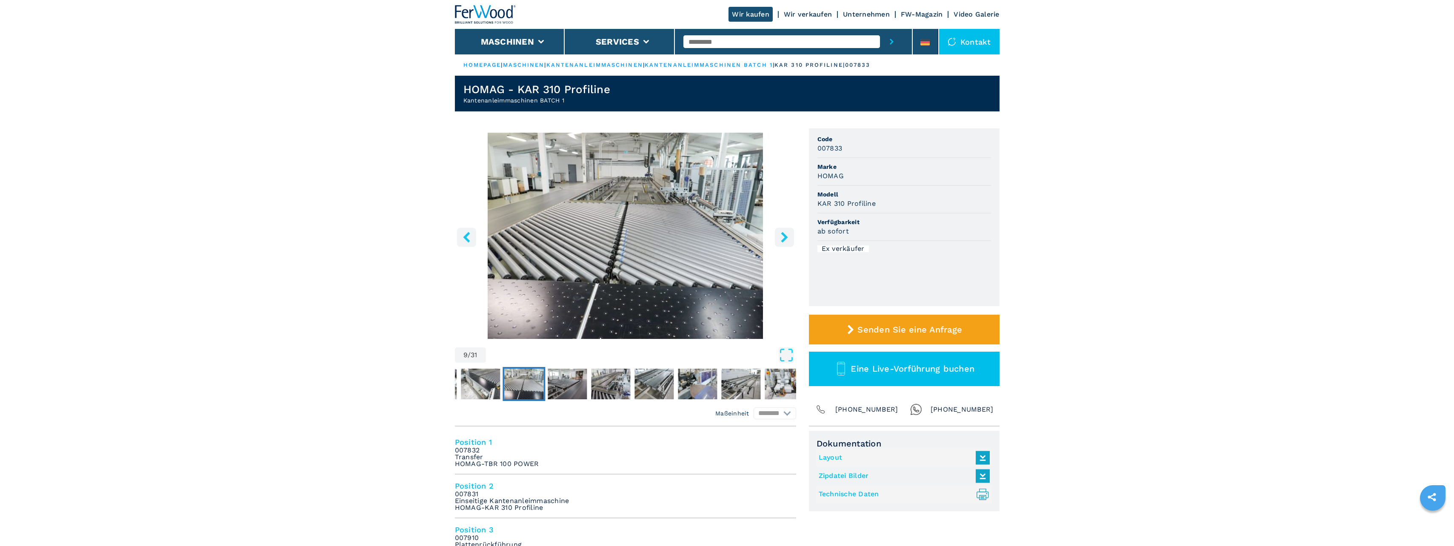
click at [784, 235] on icon "right-button" at bounding box center [784, 237] width 7 height 11
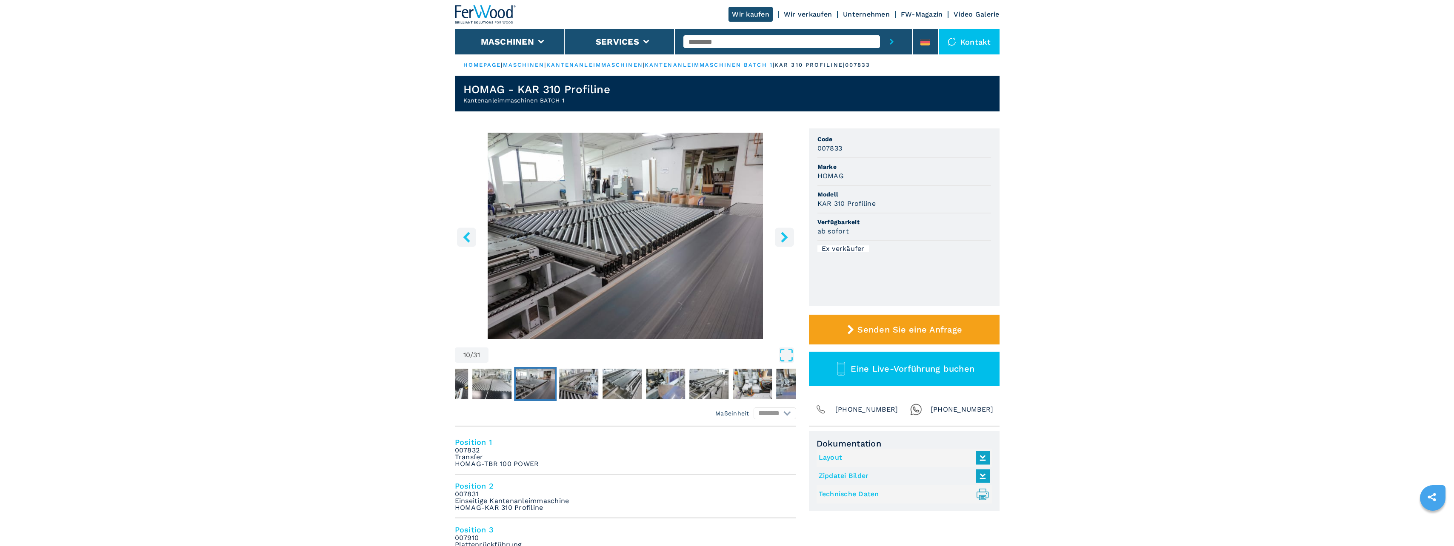
click at [784, 235] on icon "right-button" at bounding box center [784, 237] width 7 height 11
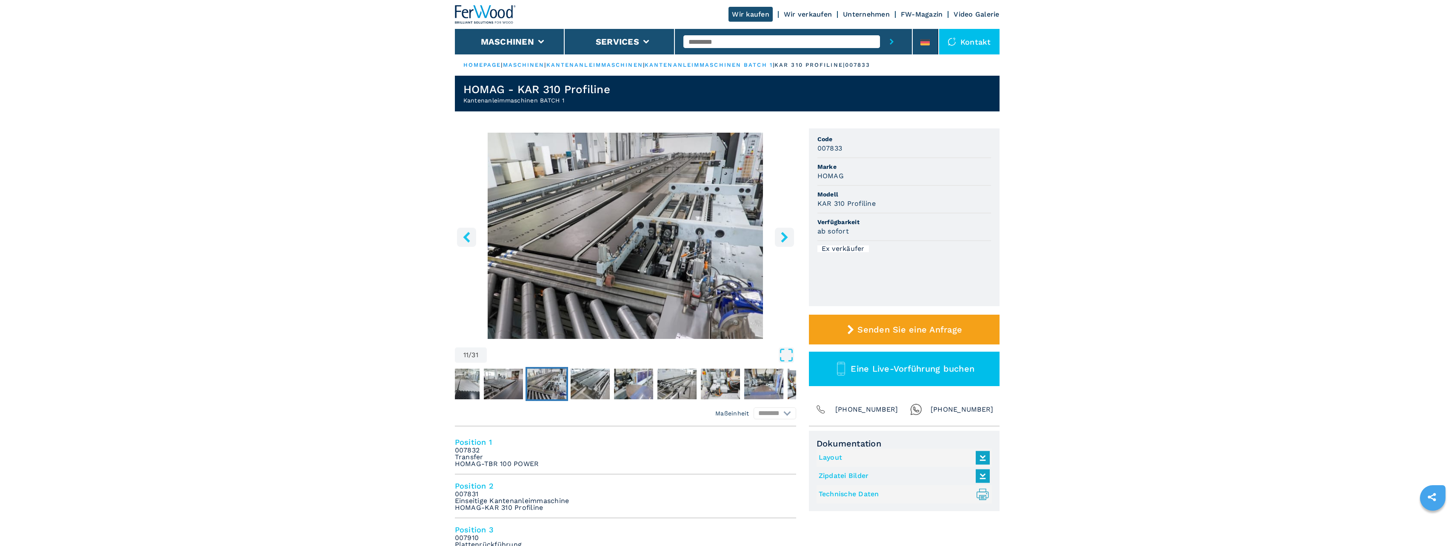
click at [784, 235] on icon "right-button" at bounding box center [784, 237] width 7 height 11
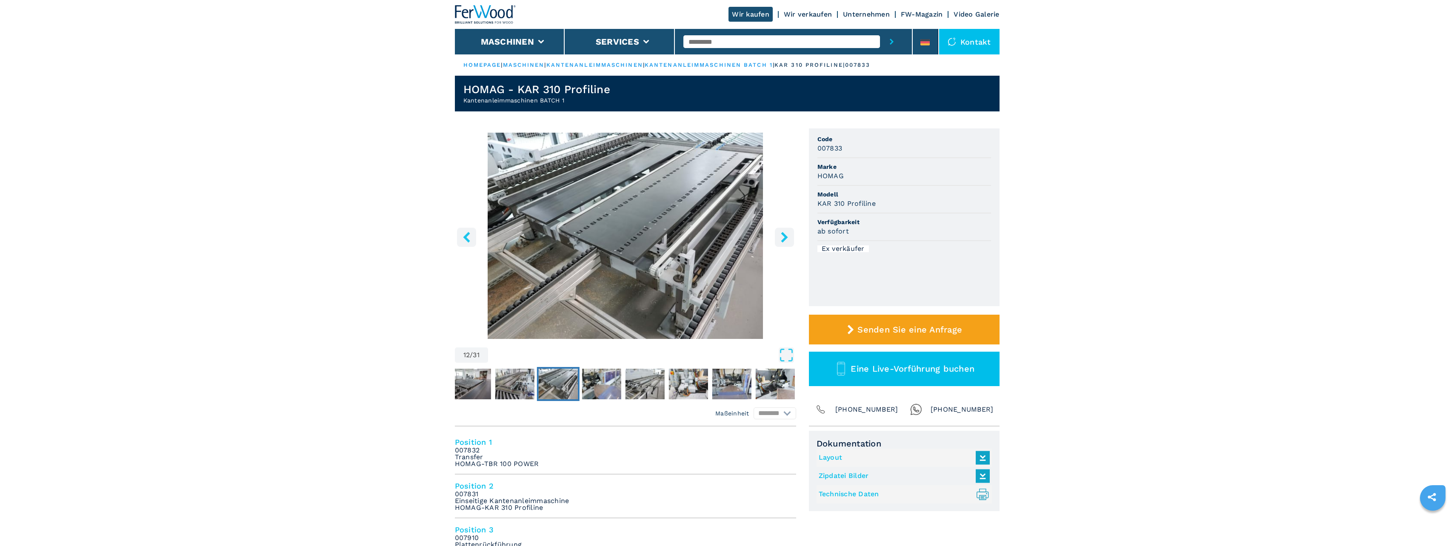
click at [784, 235] on icon "right-button" at bounding box center [784, 237] width 7 height 11
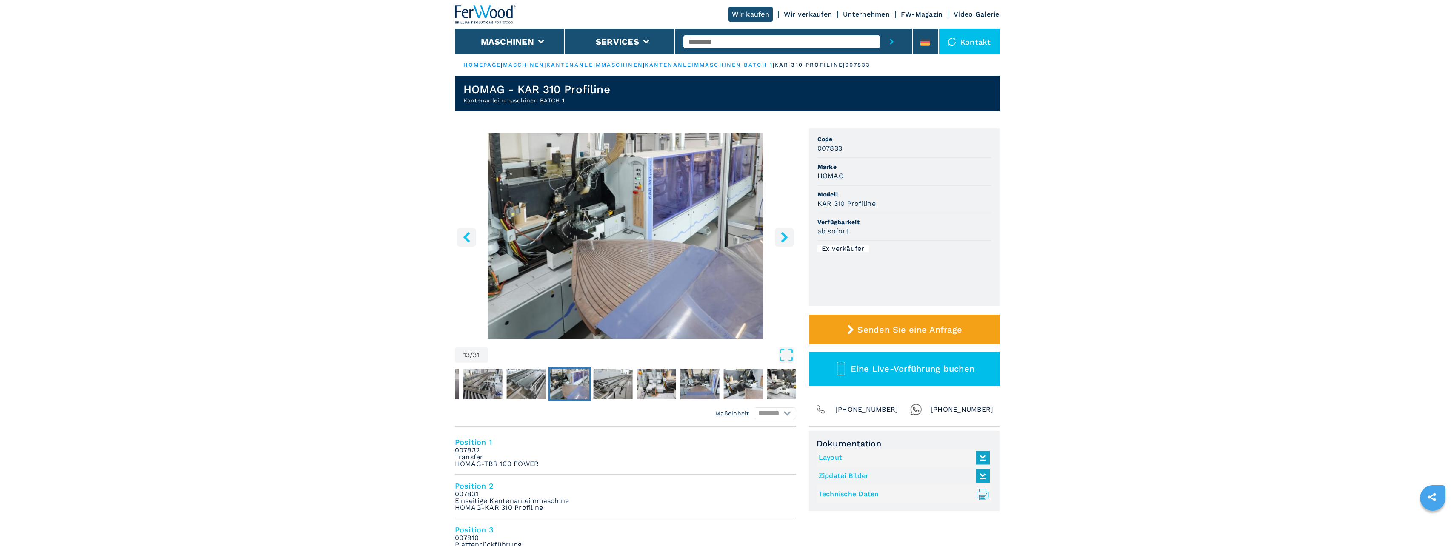
click at [784, 235] on icon "right-button" at bounding box center [784, 237] width 7 height 11
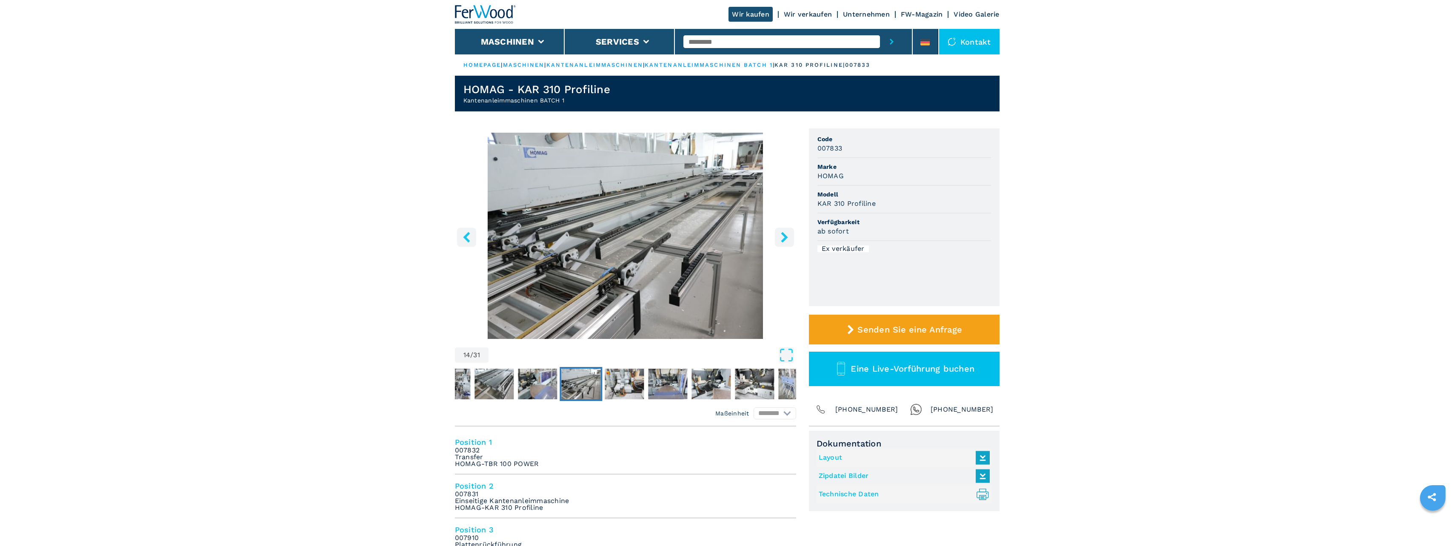
click at [784, 235] on icon "right-button" at bounding box center [784, 237] width 7 height 11
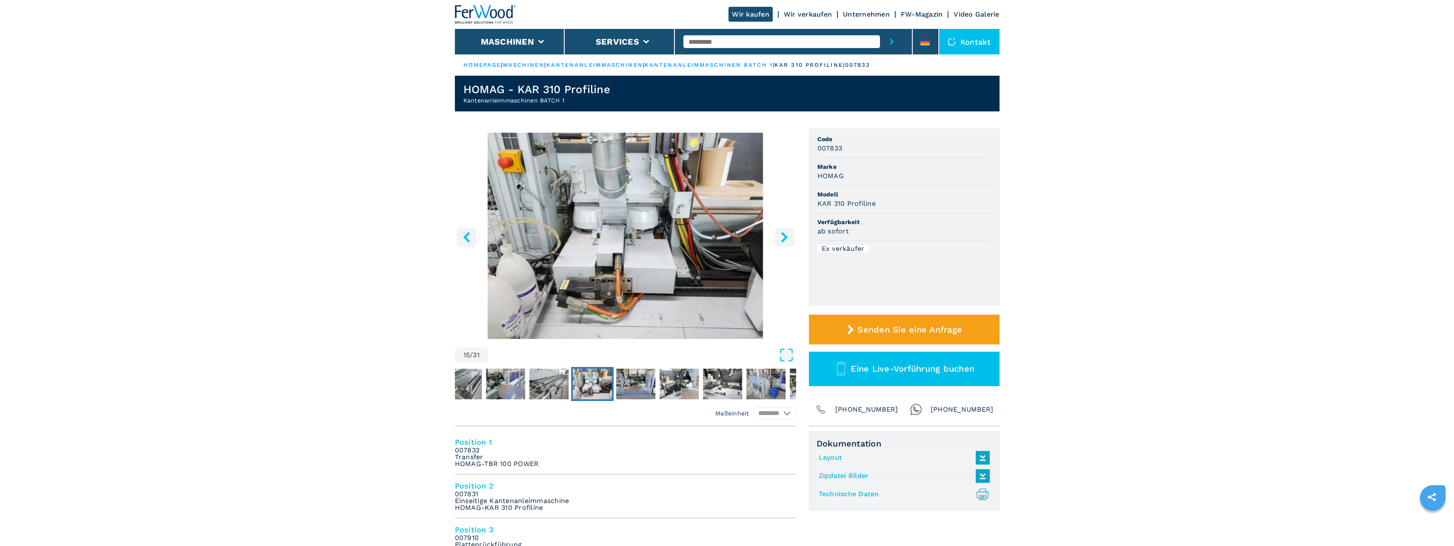
click at [731, 40] on input "text" at bounding box center [781, 41] width 197 height 13
click at [880, 29] on button "submit-button" at bounding box center [891, 42] width 23 height 26
click at [693, 43] on input "*******" at bounding box center [781, 41] width 197 height 13
type input "******"
click at [880, 29] on button "submit-button" at bounding box center [891, 42] width 23 height 26
